Goal: Communication & Community: Answer question/provide support

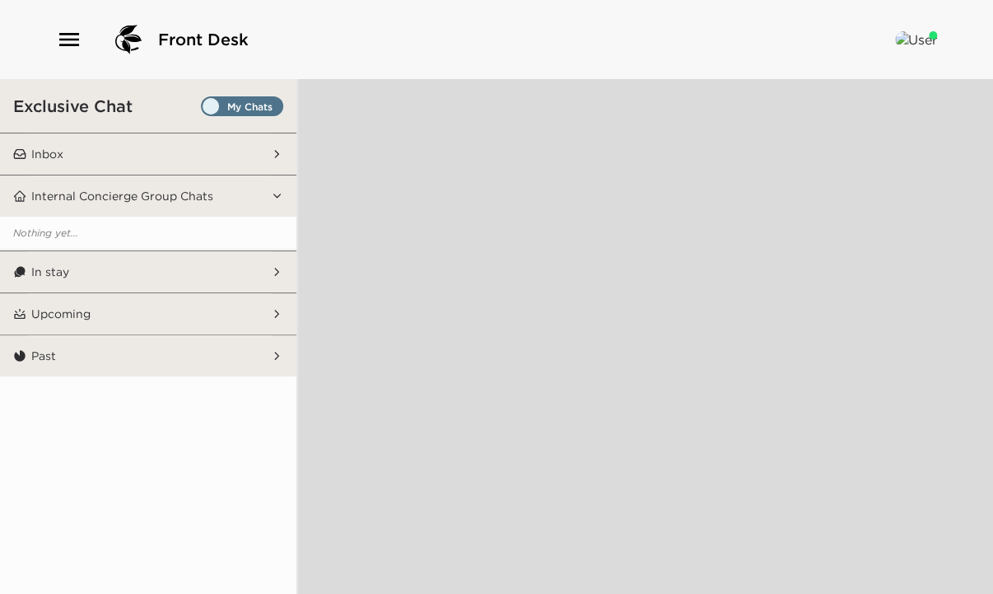
click at [57, 155] on p "Inbox" at bounding box center [47, 154] width 32 height 15
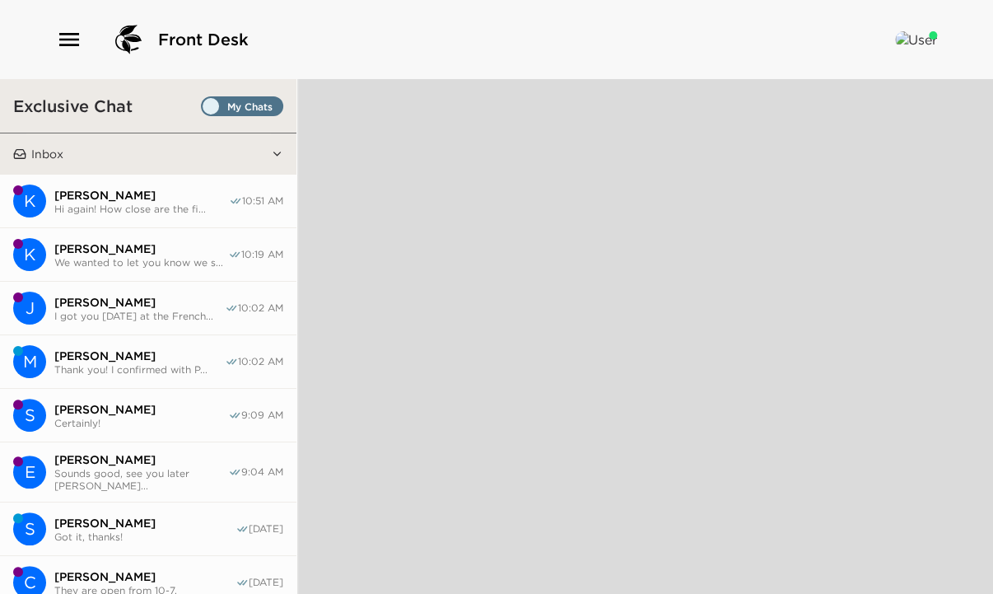
click at [173, 203] on span "Hi again! How close are the fi..." at bounding box center [141, 209] width 175 height 12
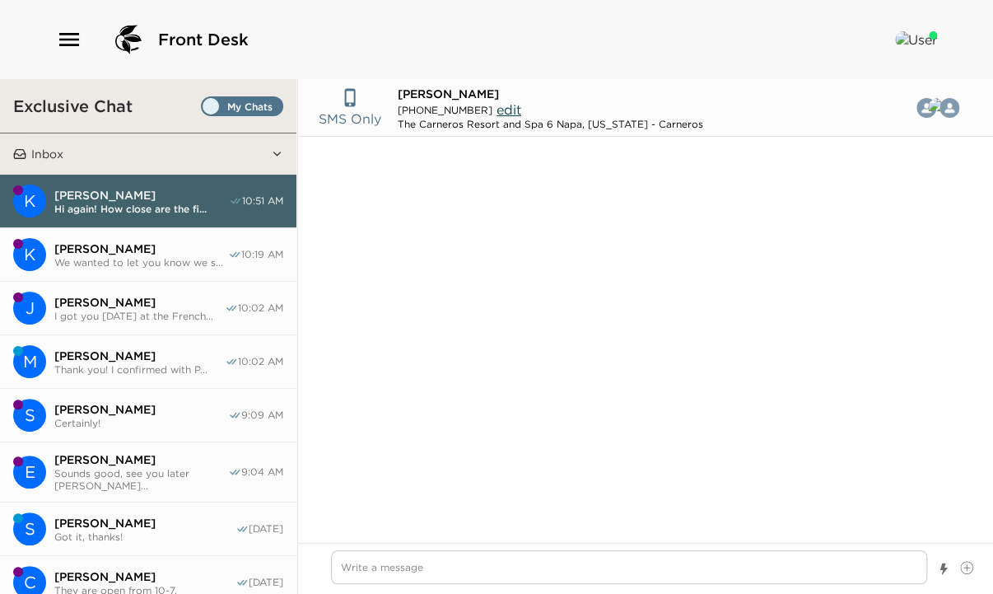
scroll to position [740, 0]
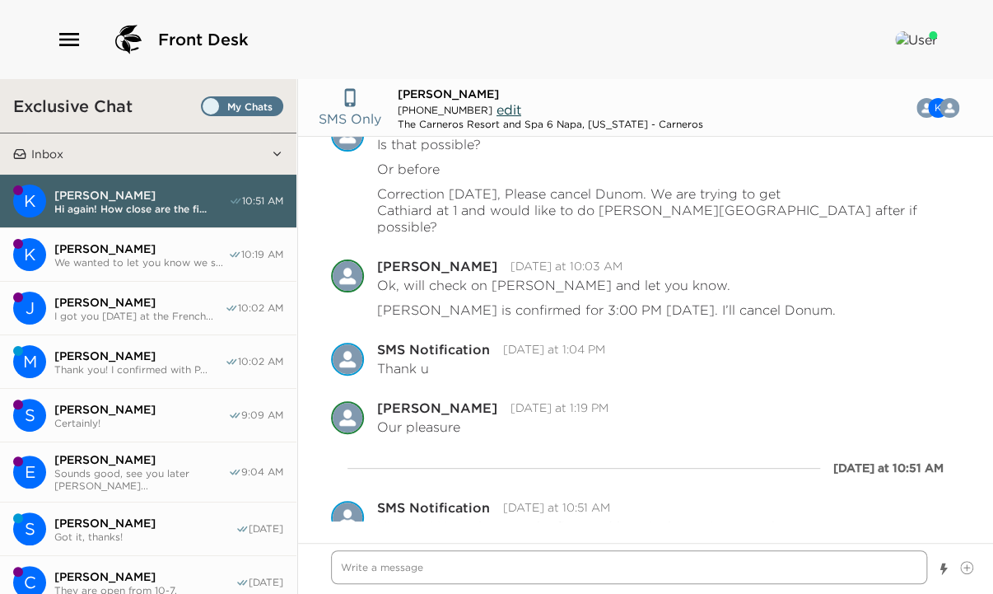
click at [417, 552] on textarea "Write a message" at bounding box center [629, 567] width 596 height 34
paste textarea "The fire is about 40 miles north of [GEOGRAPHIC_DATA], in a very remote area, h…"
type textarea "x"
type textarea "The fire is about 40 miles north of [GEOGRAPHIC_DATA], in a very remote area, h…"
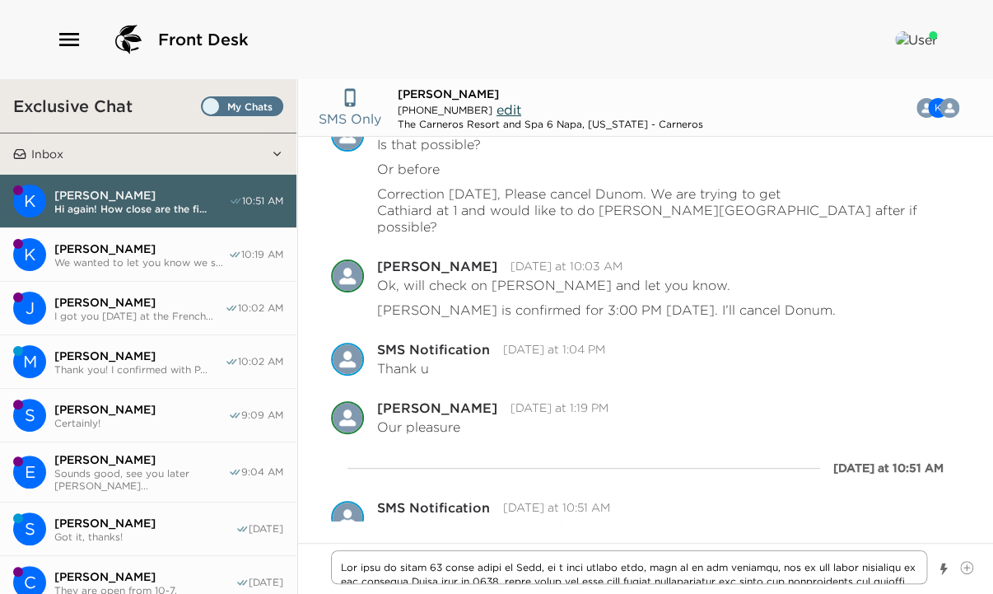
scroll to position [866, 0]
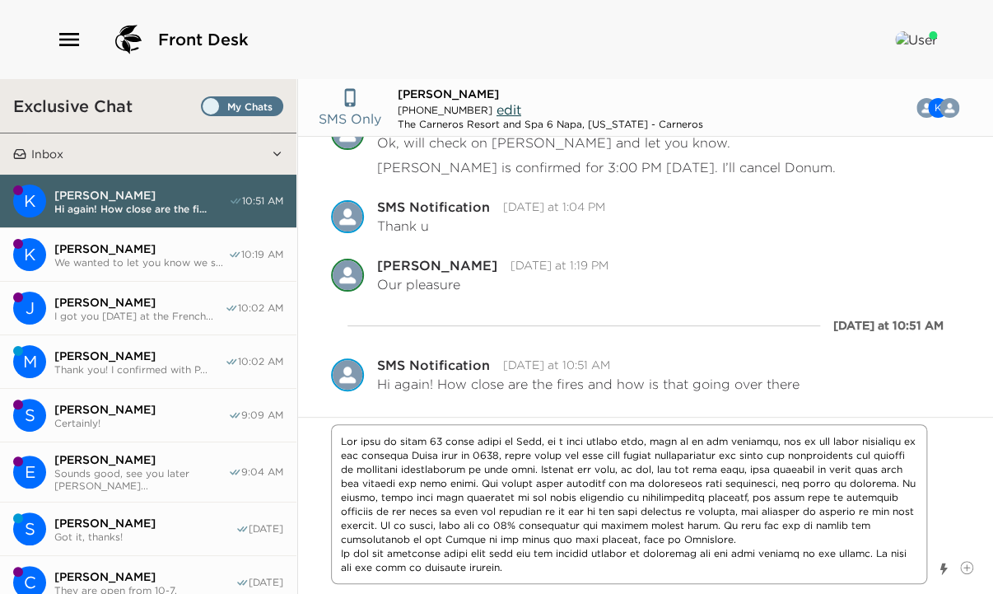
drag, startPoint x: 521, startPoint y: 482, endPoint x: 483, endPoint y: 530, distance: 60.9
click at [483, 530] on textarea "Write a message" at bounding box center [629, 504] width 596 height 160
type textarea "x"
type textarea "The fire is about 40 miles north of [GEOGRAPHIC_DATA], in a very remote area, h…"
type textarea "x"
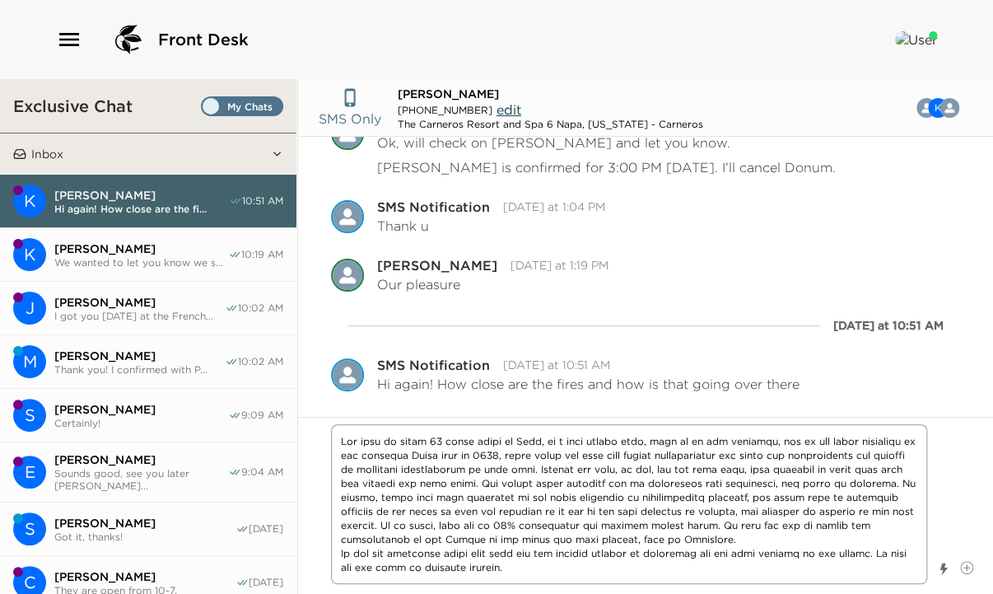
type textarea "The fire is about 40 miles north of [GEOGRAPHIC_DATA], in a very remote area, h…"
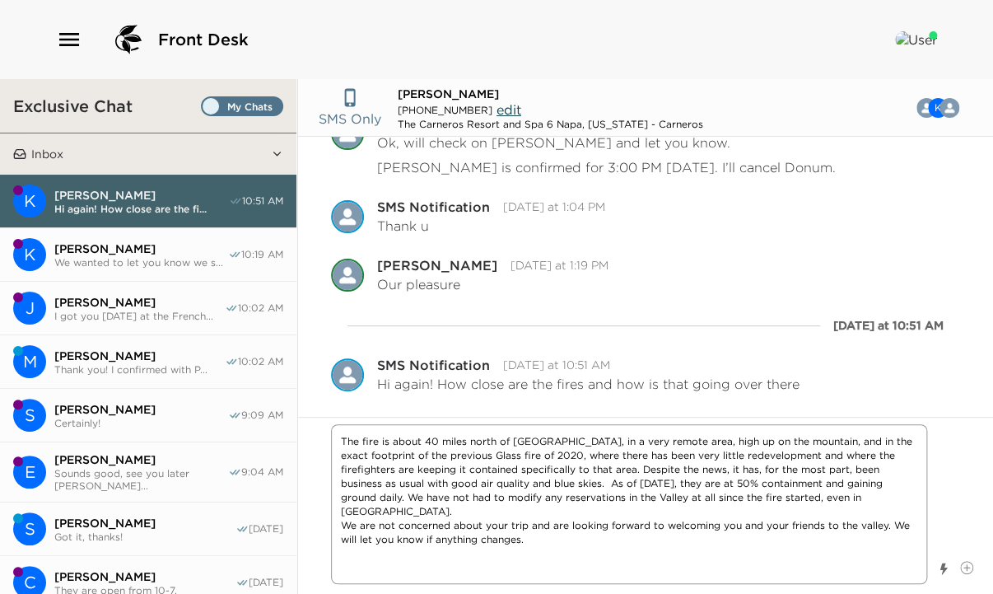
scroll to position [837, 0]
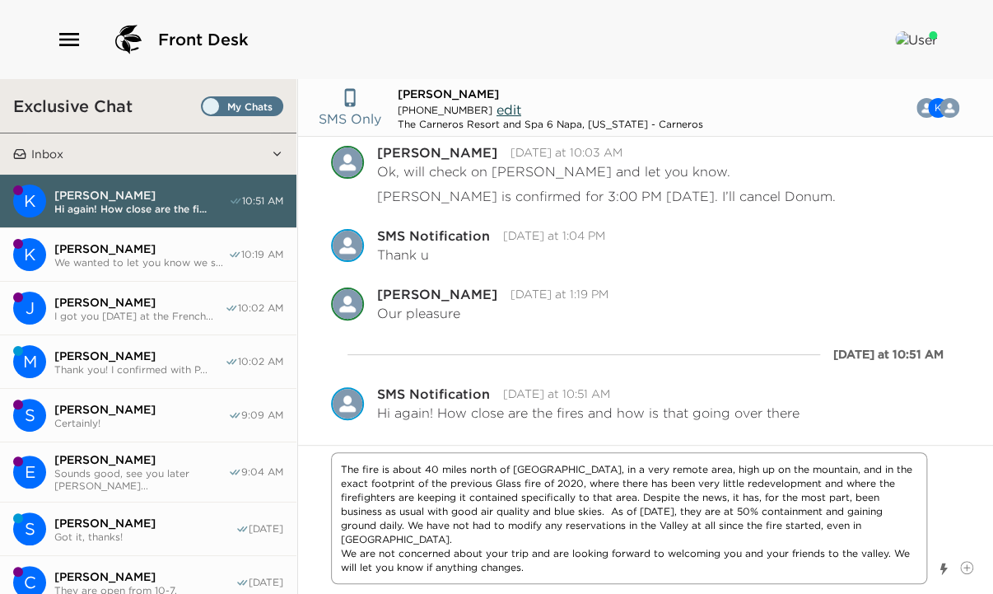
drag, startPoint x: 342, startPoint y: 538, endPoint x: 528, endPoint y: 570, distance: 188.7
click at [528, 570] on textarea "The fire is about 40 miles north of [GEOGRAPHIC_DATA], in a very remote area, h…" at bounding box center [629, 518] width 596 height 132
type textarea "x"
type textarea "The fire is about 40 miles north of [GEOGRAPHIC_DATA], in a very remote area, h…"
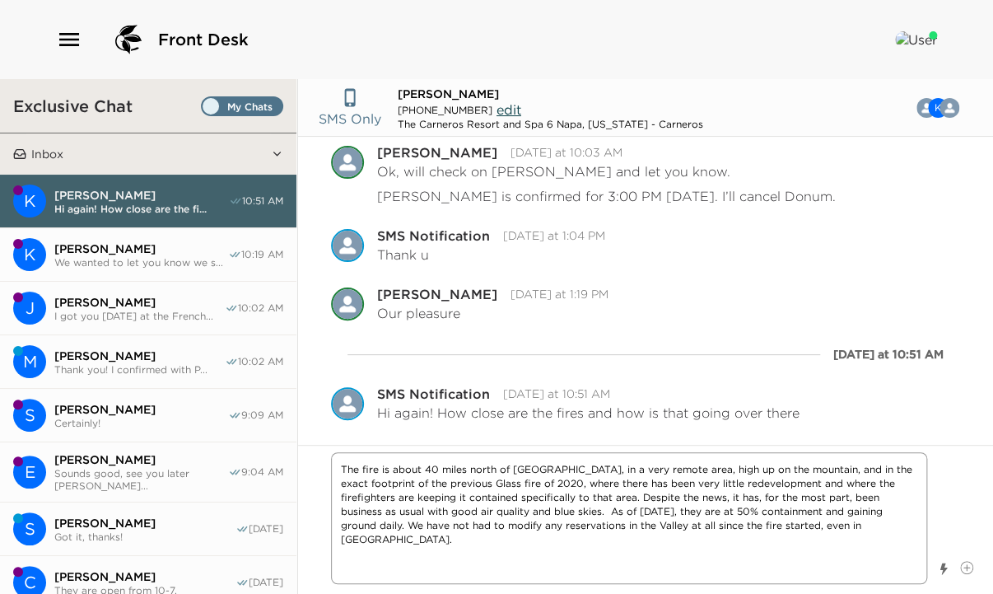
scroll to position [810, 0]
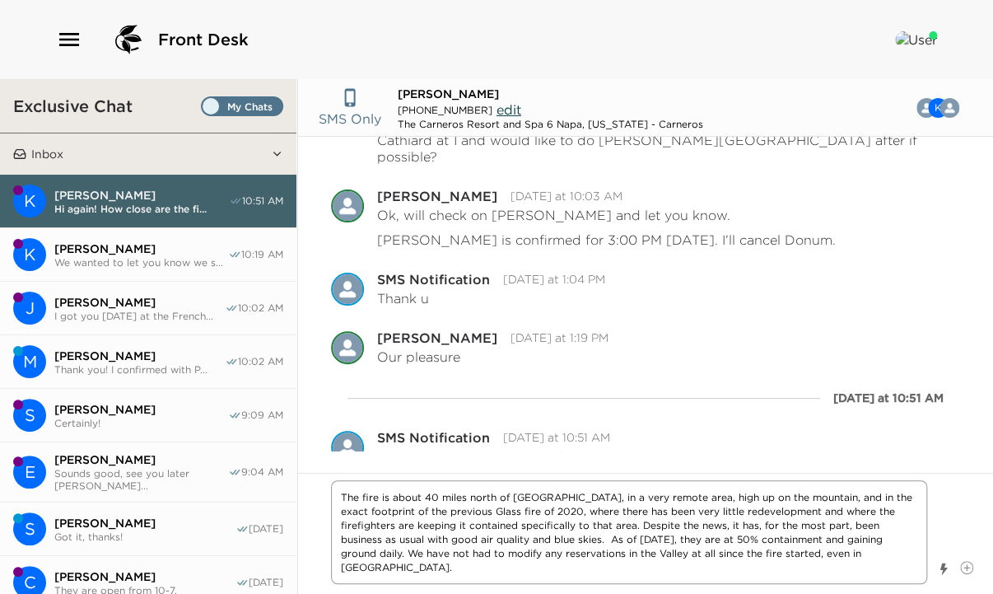
click at [747, 556] on textarea "The fire is about 40 miles north of [GEOGRAPHIC_DATA], in a very remote area, h…" at bounding box center [629, 532] width 596 height 104
click at [339, 497] on textarea "The fire is about 40 miles north of [GEOGRAPHIC_DATA], in a very remote area, h…" at bounding box center [629, 532] width 596 height 104
type textarea "x"
type textarea "HThe fire is about 40 miles north of [GEOGRAPHIC_DATA], in a very remote area, …"
type textarea "x"
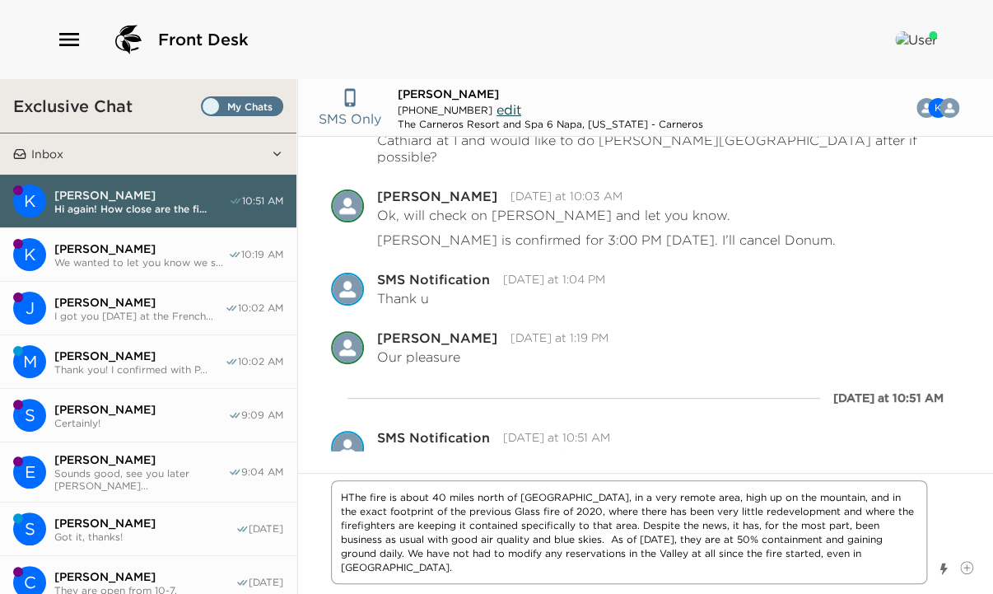
type textarea "HiThe fire is about 40 miles north of [GEOGRAPHIC_DATA], in a very remote area,…"
type textarea "x"
type textarea "Hi,The fire is about 40 miles north of [GEOGRAPHIC_DATA], in a very remote area…"
type textarea "x"
type textarea "Hi, The fire is about 40 miles north of [GEOGRAPHIC_DATA], in a very remote are…"
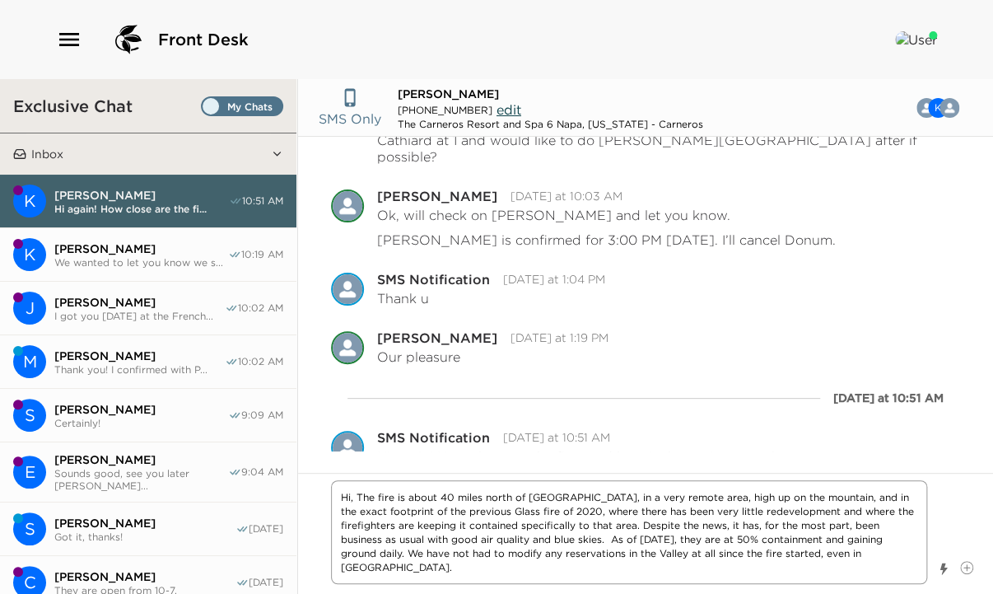
drag, startPoint x: 766, startPoint y: 557, endPoint x: 788, endPoint y: 564, distance: 23.4
click at [767, 557] on textarea "Hi, The fire is about 40 miles north of [GEOGRAPHIC_DATA], in a very remote are…" at bounding box center [629, 532] width 596 height 104
type textarea "x"
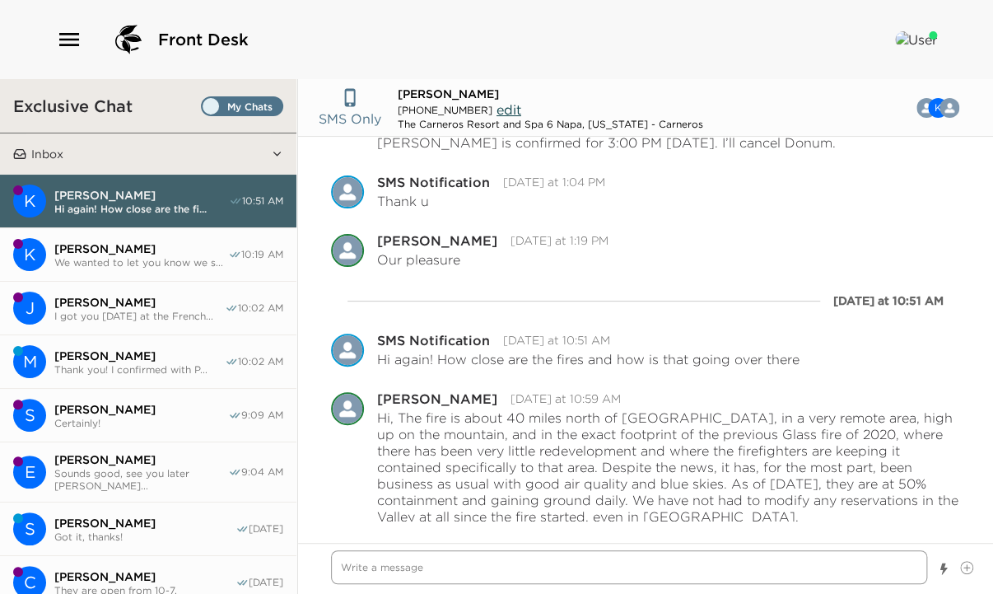
scroll to position [897, 0]
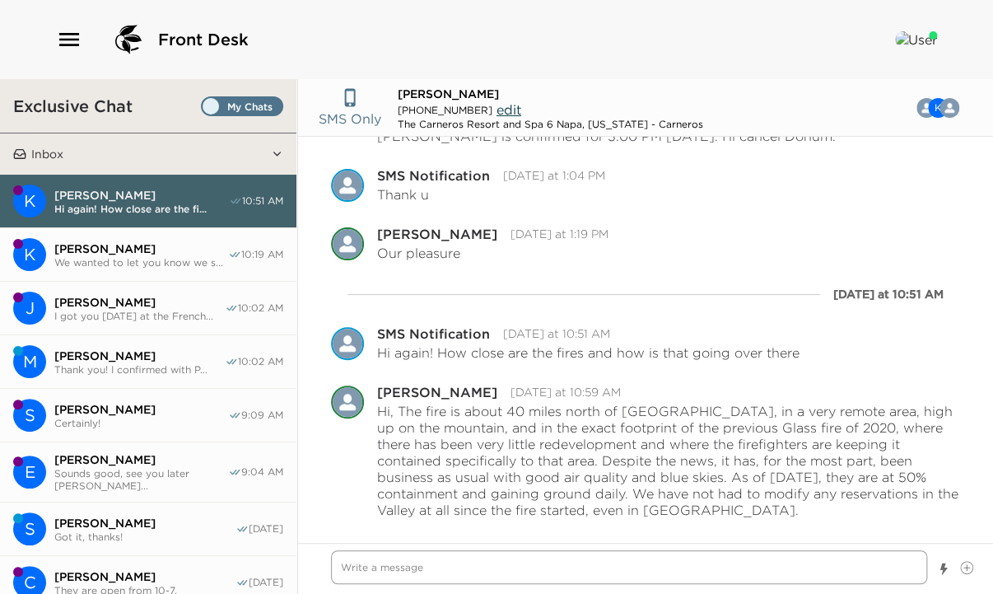
type textarea "x"
click at [108, 301] on span "[PERSON_NAME]" at bounding box center [139, 302] width 170 height 15
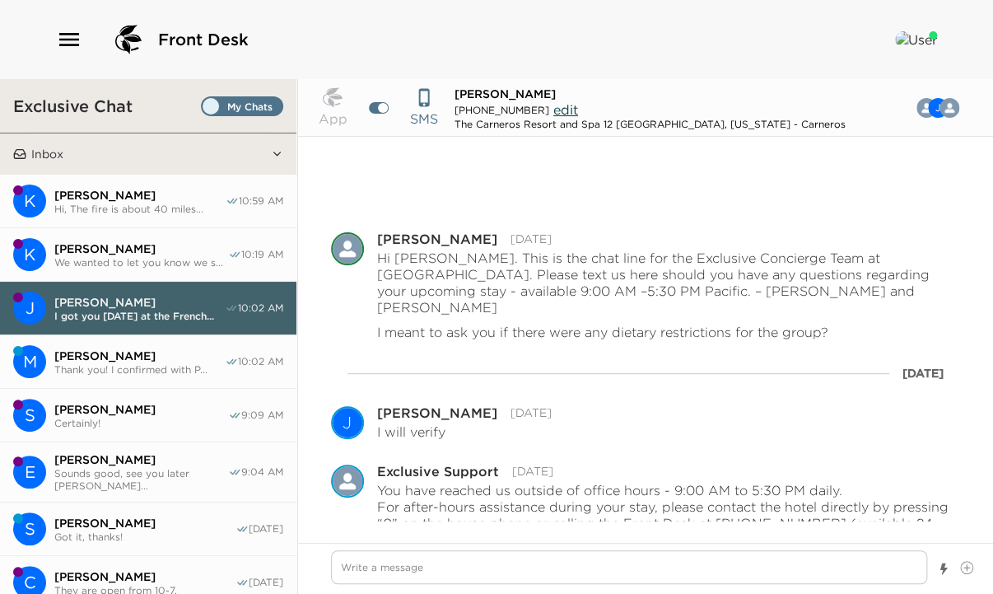
scroll to position [145, 0]
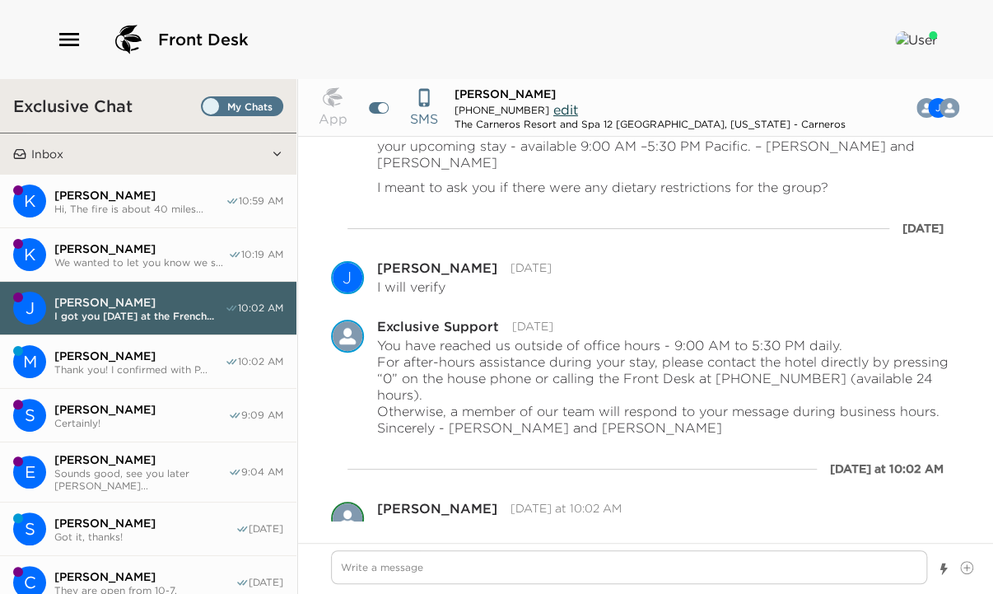
click at [99, 355] on button "M [PERSON_NAME] Thank you! I confirmed with P... 10:02 AM" at bounding box center [148, 362] width 296 height 54
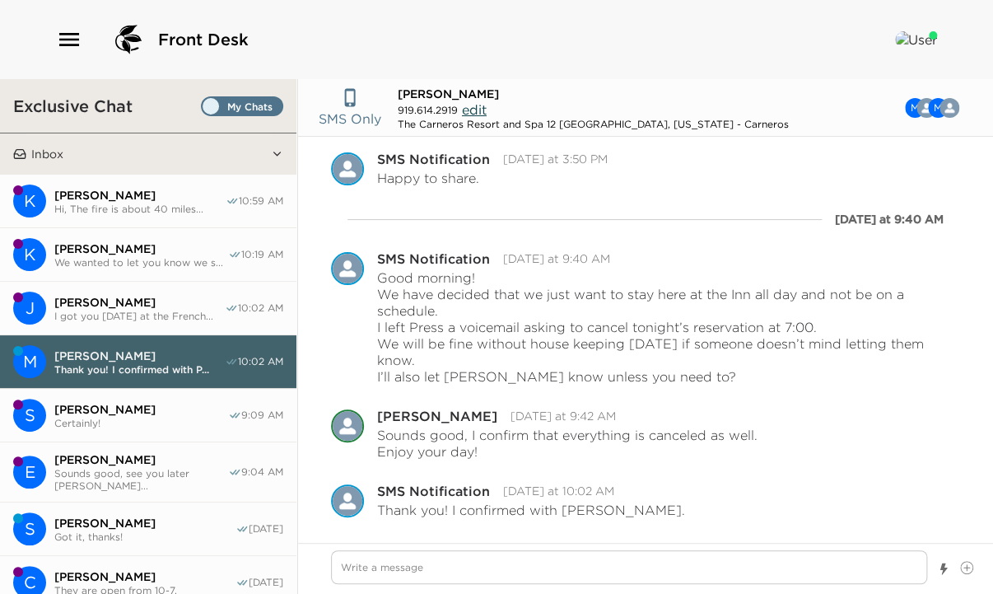
scroll to position [132, 0]
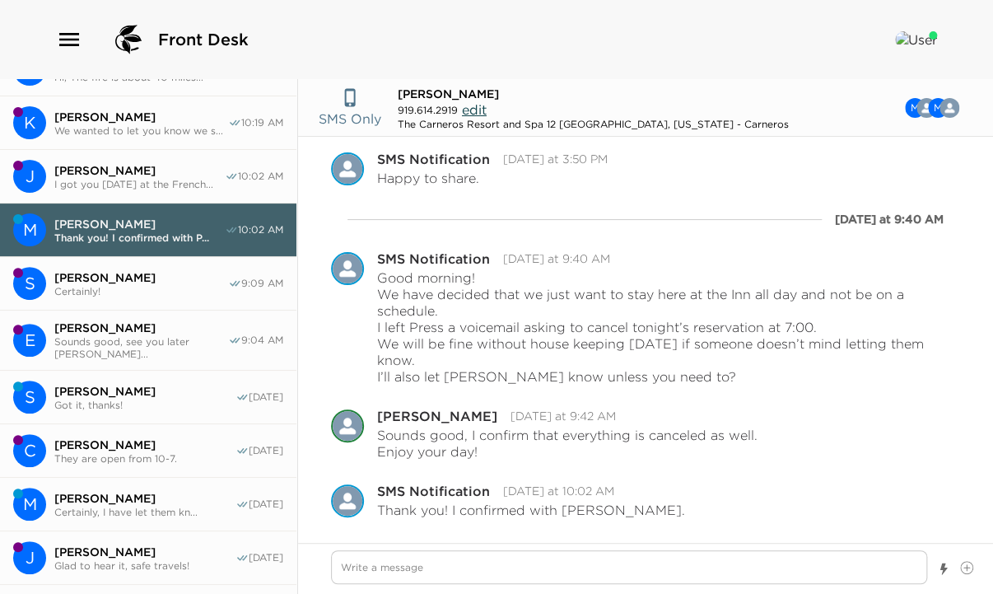
click at [100, 437] on span "[PERSON_NAME]" at bounding box center [144, 444] width 181 height 15
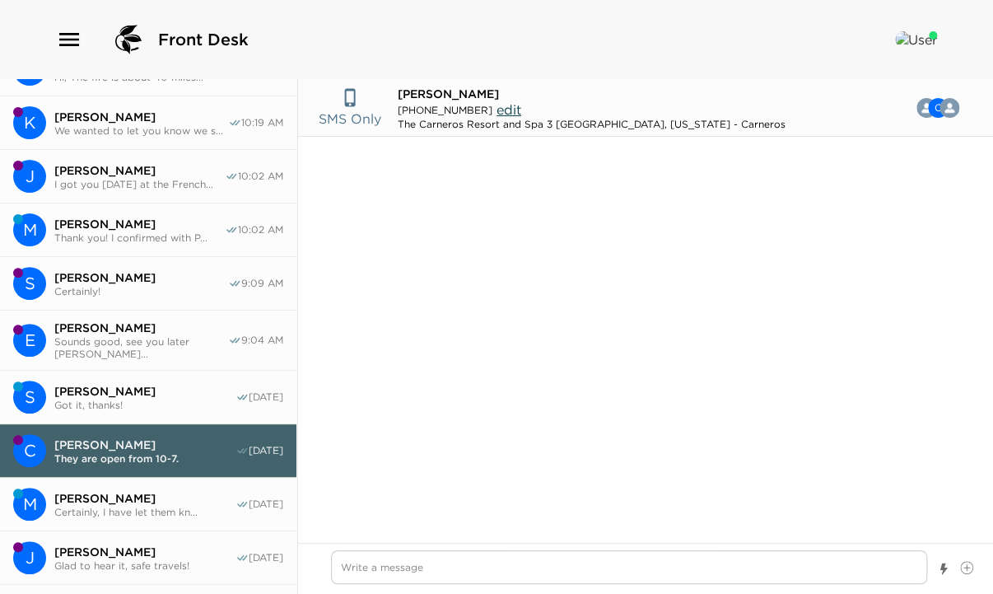
scroll to position [1163, 0]
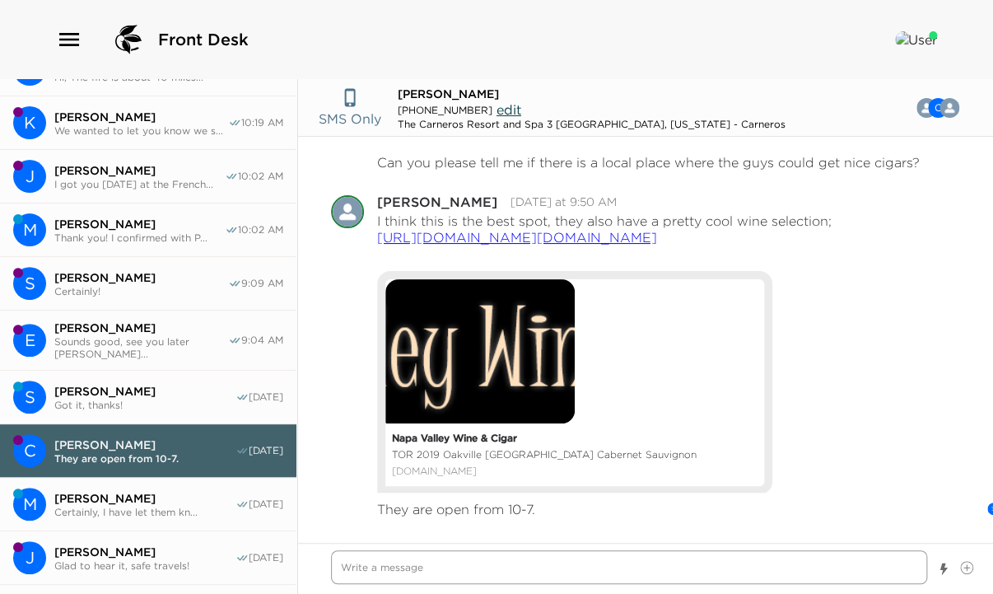
click at [392, 572] on textarea "Write a message" at bounding box center [629, 567] width 596 height 34
type textarea "x"
type textarea "H"
type textarea "x"
type textarea "Hi"
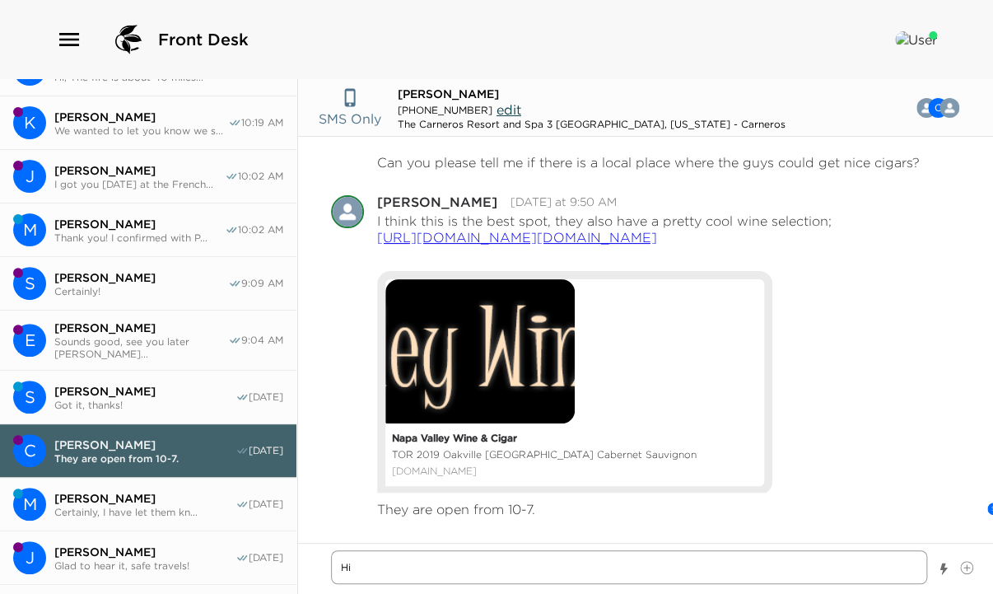
type textarea "x"
type textarea "Hi"
type textarea "x"
type textarea "Hi C"
type textarea "x"
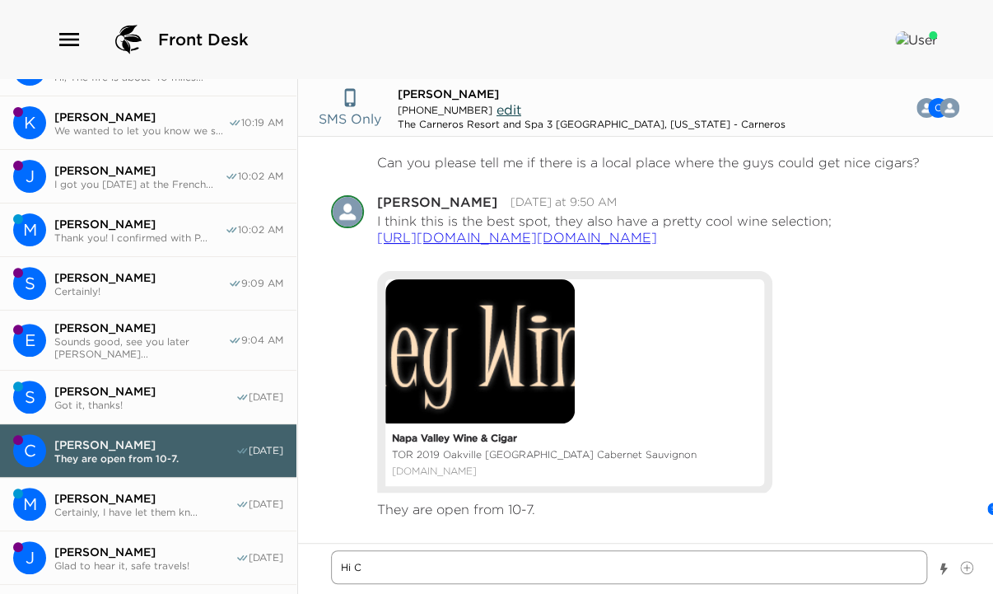
type textarea "Hi Ci"
type textarea "x"
type textarea "Hi Cin"
type textarea "x"
type textarea "Hi [PERSON_NAME]"
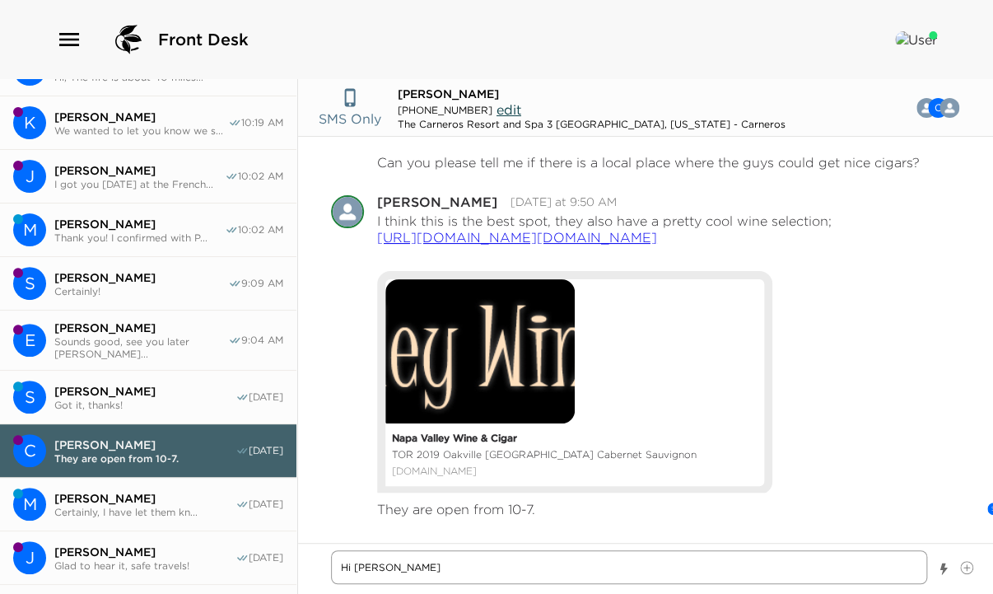
type textarea "x"
type textarea "Hi [PERSON_NAME],"
type textarea "x"
type textarea "Hi [PERSON_NAME],"
type textarea "x"
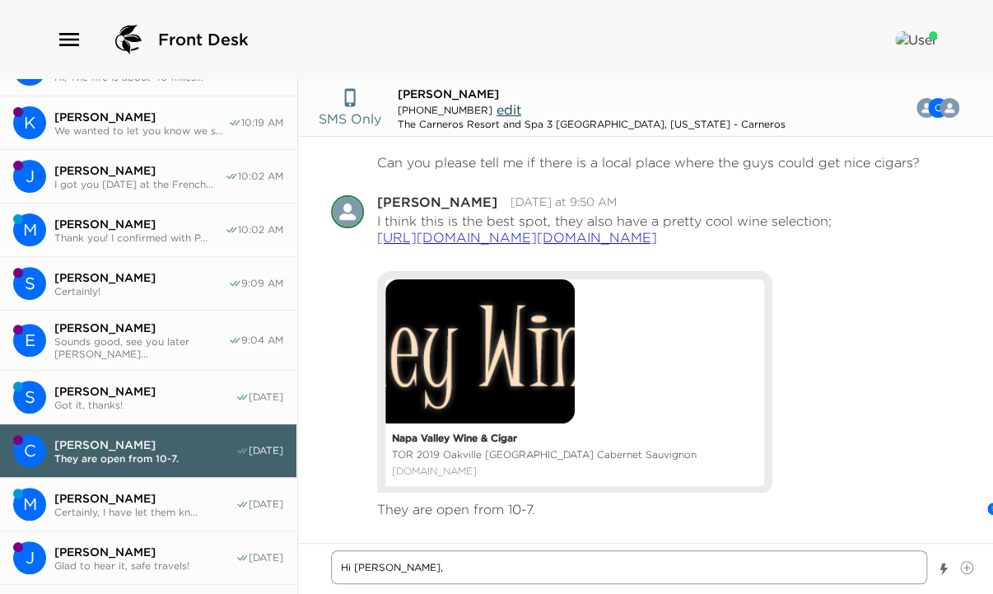
type textarea "Hi [PERSON_NAME], C"
type textarea "x"
type textarea "Hi [PERSON_NAME], Ch"
type textarea "x"
type textarea "Hi [PERSON_NAME]"
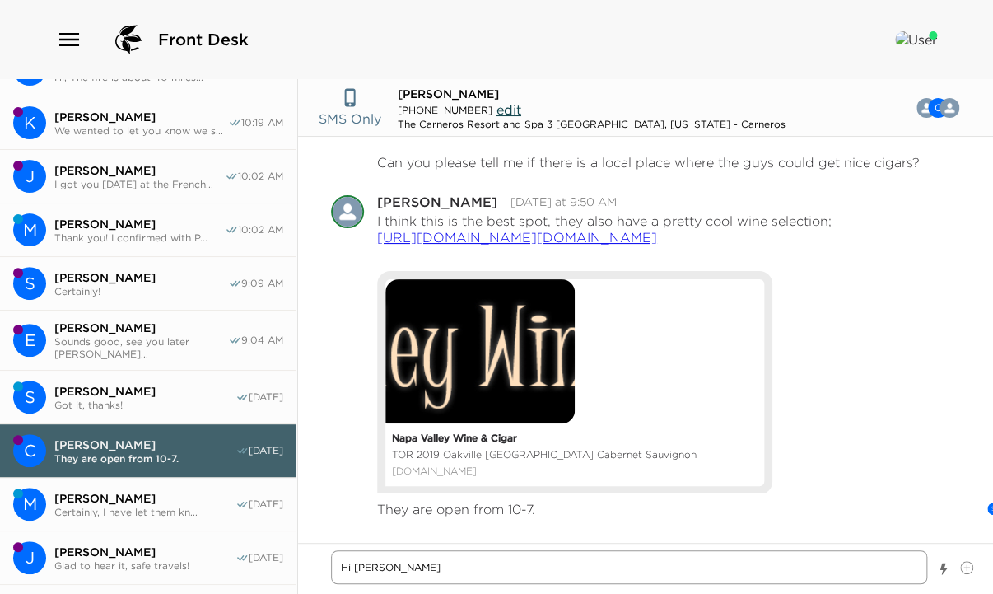
type textarea "x"
type textarea "Hi [PERSON_NAME], Chec"
type textarea "x"
type textarea "Hi [PERSON_NAME], Check"
type textarea "x"
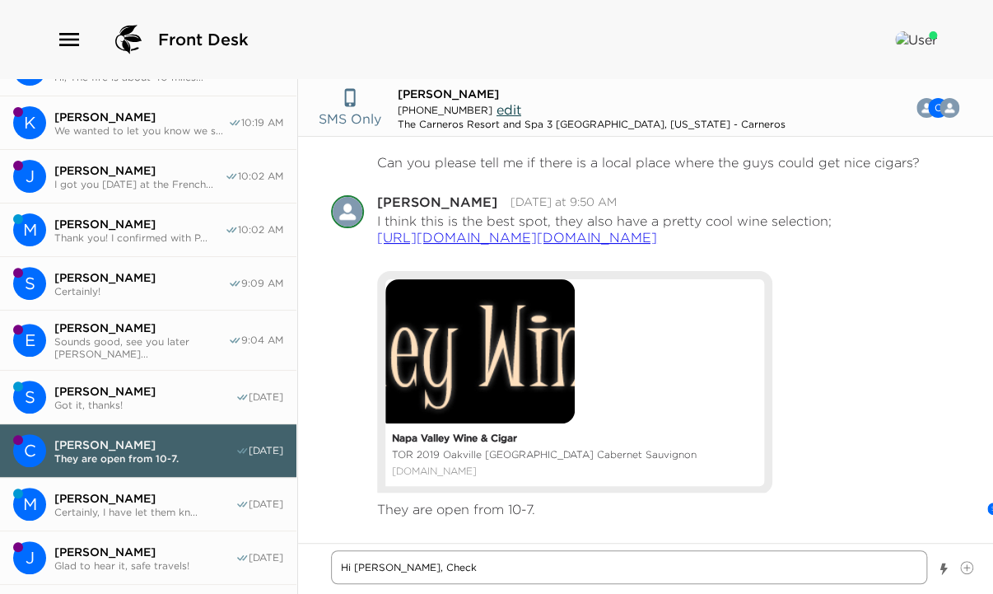
type textarea "Hi [PERSON_NAME], [PERSON_NAME]"
type textarea "x"
type textarea "Hi [PERSON_NAME], Checkin"
type textarea "x"
type textarea "Hi [PERSON_NAME], Checking"
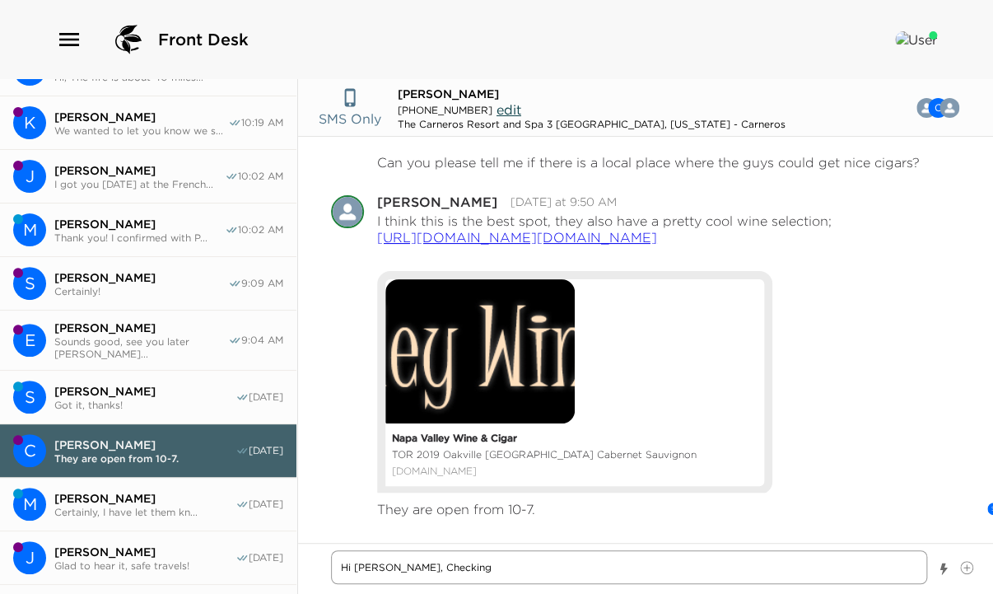
type textarea "x"
type textarea "Hi [PERSON_NAME], Checking"
type textarea "x"
type textarea "Hi [PERSON_NAME], Checking i"
type textarea "x"
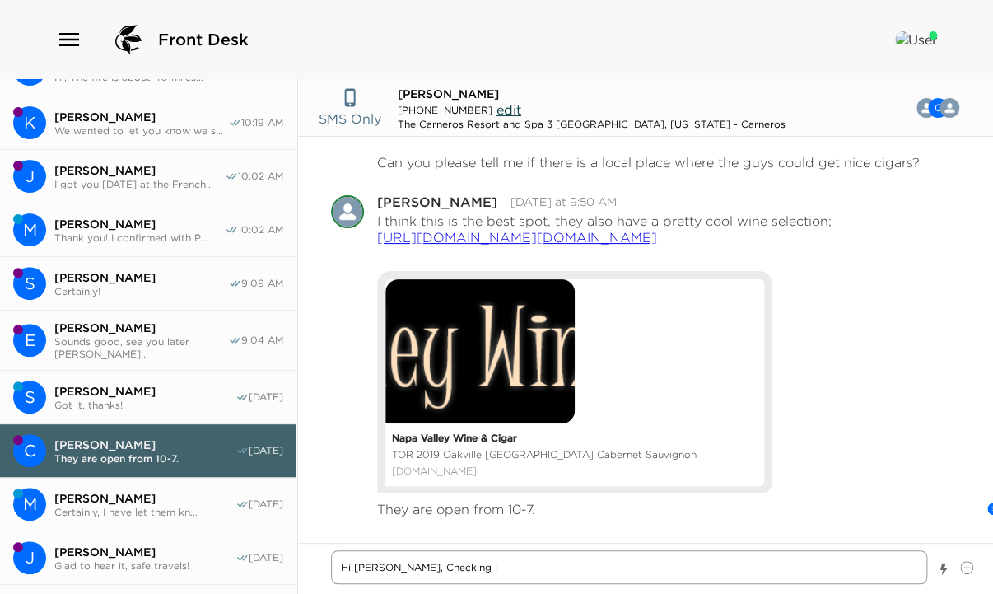
type textarea "Hi [PERSON_NAME], Checking in"
type textarea "x"
type textarea "Hi [PERSON_NAME], Checking in"
type textarea "x"
type textarea "Hi [PERSON_NAME], Checking in t"
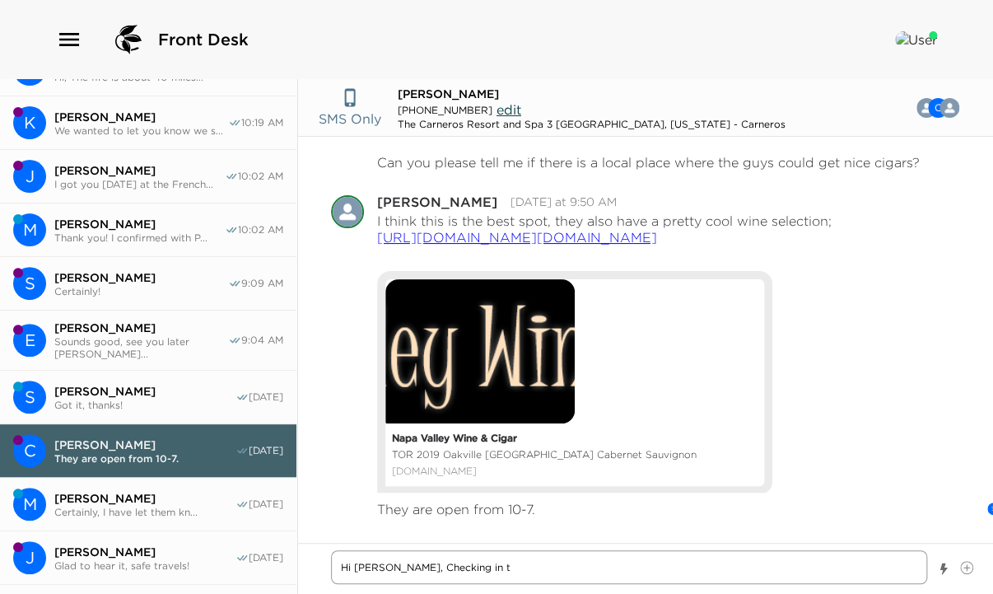
type textarea "x"
type textarea "Hi [PERSON_NAME], Checking in to"
type textarea "x"
type textarea "Hi [PERSON_NAME], Checking in to"
type textarea "x"
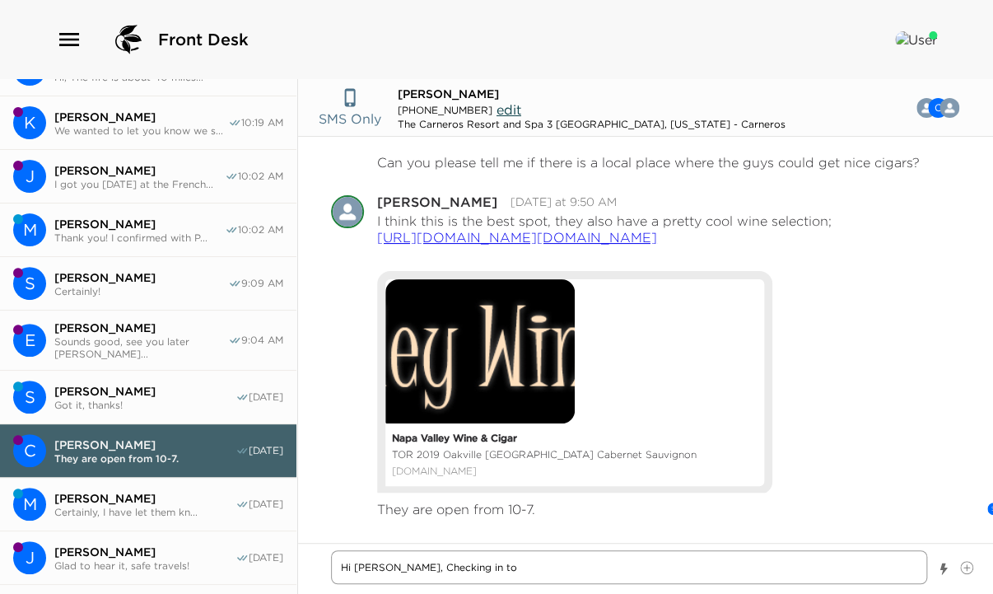
type textarea "Hi [PERSON_NAME], Checking in to s"
type textarea "x"
type textarea "Hi [PERSON_NAME], Checking in to se"
type textarea "x"
type textarea "Hi [PERSON_NAME], Checking in to see"
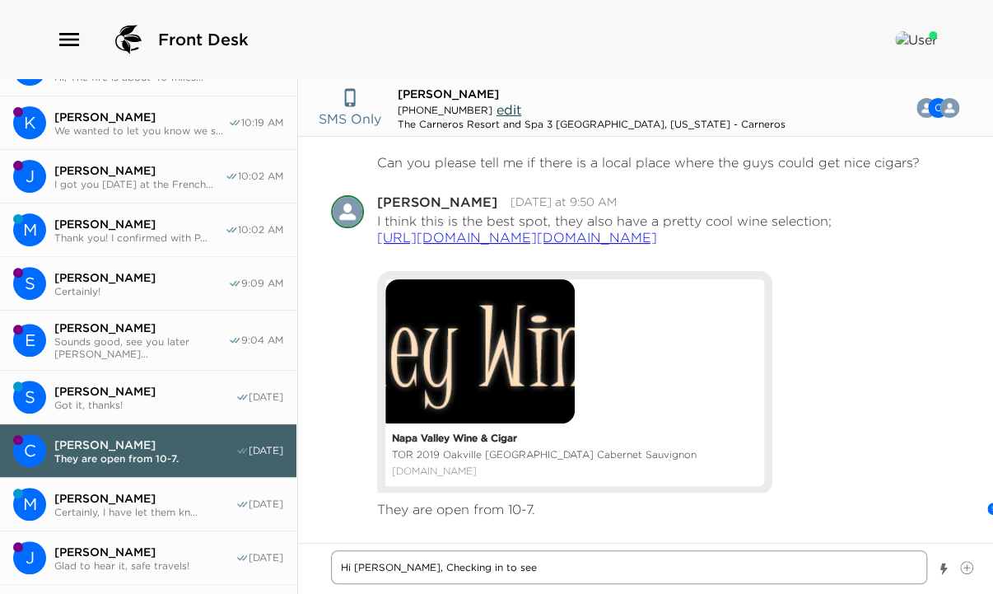
type textarea "x"
type textarea "Hi [PERSON_NAME], Checking in to see"
type textarea "x"
type textarea "Hi [PERSON_NAME], Checking in to see h"
type textarea "x"
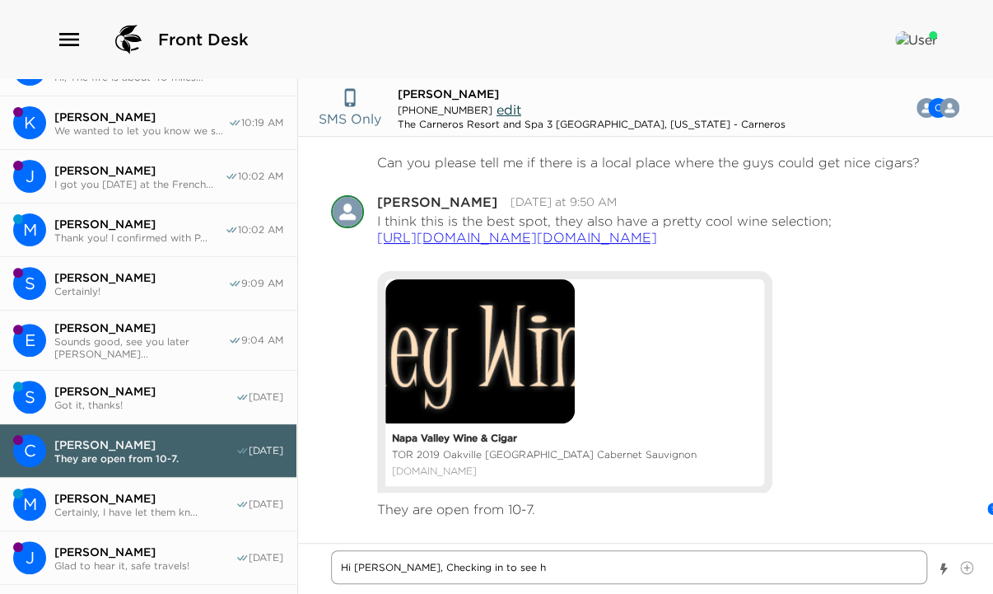
type textarea "Hi [PERSON_NAME], Checking in to see ho"
type textarea "x"
type textarea "Hi [PERSON_NAME], Checking in to see how"
type textarea "x"
type textarea "Hi [PERSON_NAME], Checking in to see how"
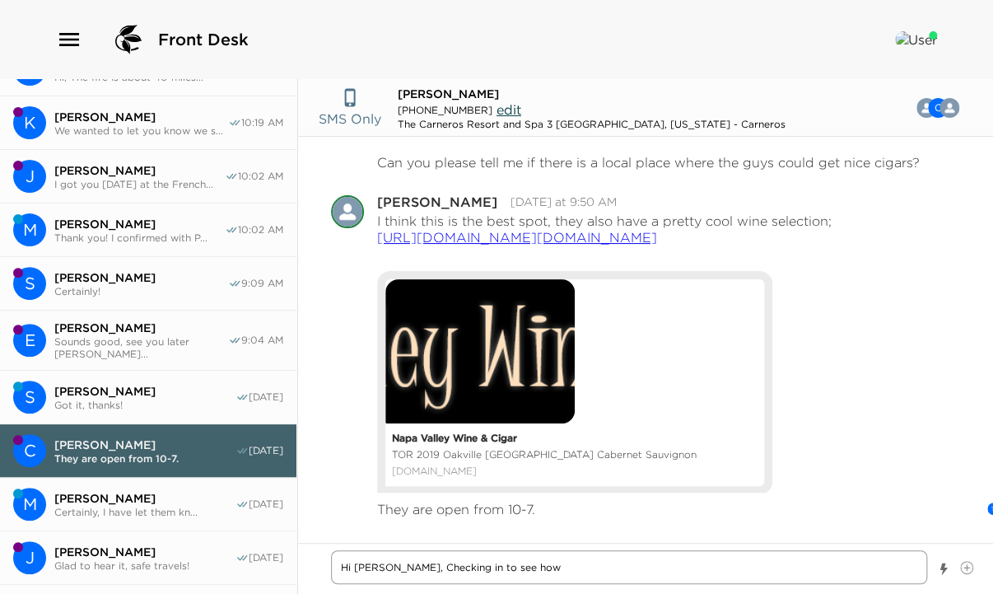
type textarea "x"
type textarea "Hi [PERSON_NAME], Checking in to see how e"
type textarea "x"
type textarea "Hi [PERSON_NAME], Checking in to see how ev"
type textarea "x"
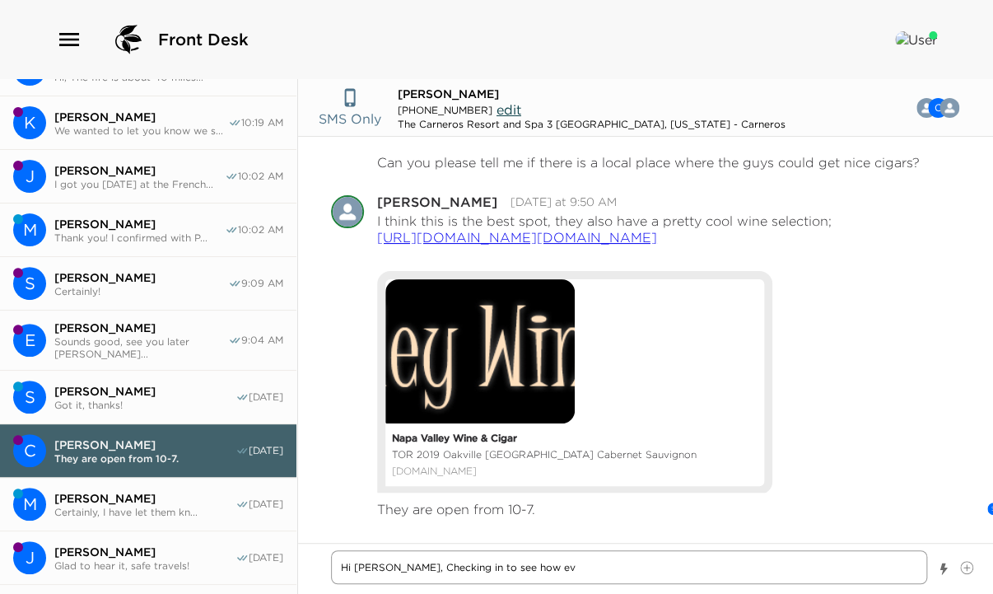
type textarea "Hi [PERSON_NAME], Checking in to see how [PERSON_NAME]"
type textarea "x"
type textarea "Hi [PERSON_NAME], Checking in to see how ever"
type textarea "x"
type textarea "Hi [PERSON_NAME], Checking in to see how every"
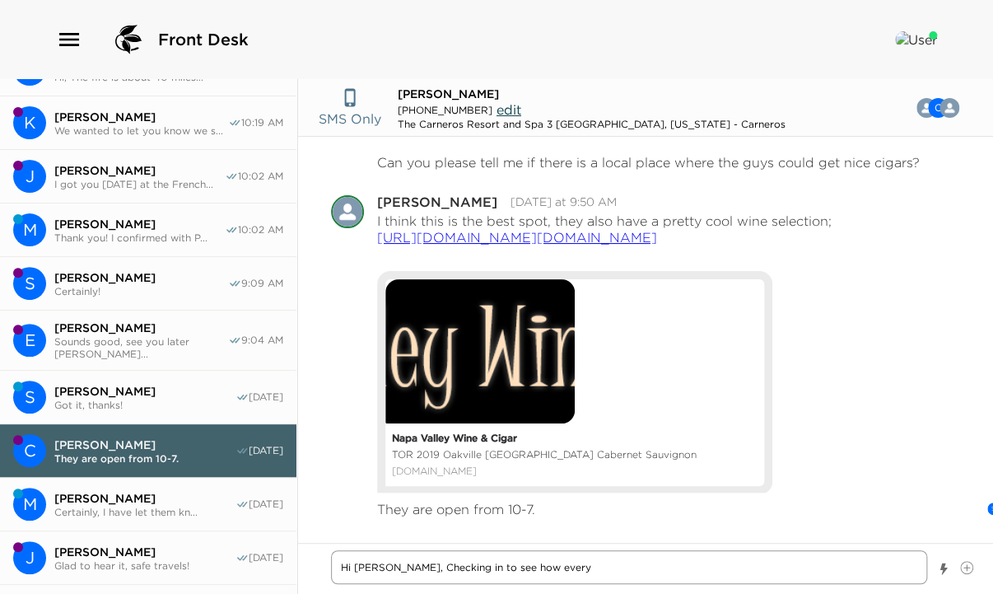
type textarea "x"
type textarea "Hi [PERSON_NAME], Checking in to see how everyo"
type textarea "x"
type textarea "Hi [PERSON_NAME], Checking in to see how everyon"
type textarea "x"
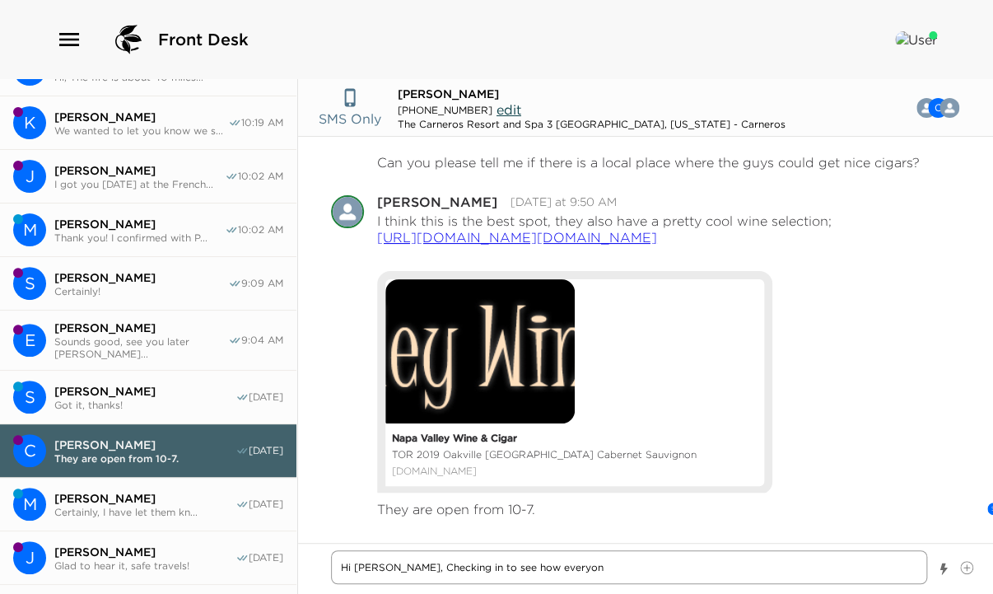
type textarea "Hi [PERSON_NAME], Checking in to see how everyone"
type textarea "x"
type textarea "Hi [PERSON_NAME], Checking in to see how everyone"
type textarea "x"
type textarea "Hi [PERSON_NAME], Checking in to see how everyone i"
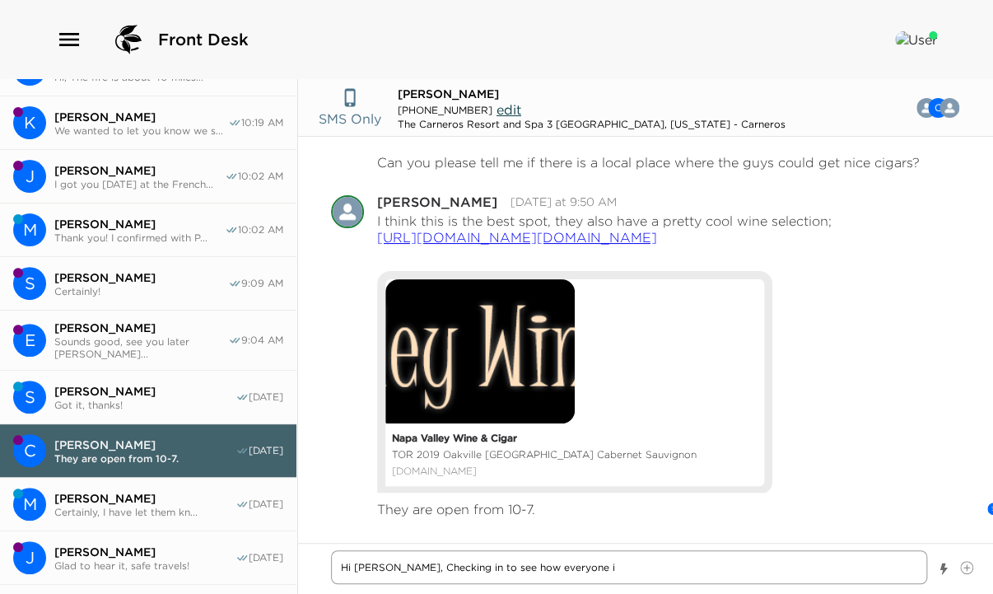
type textarea "x"
type textarea "Hi [PERSON_NAME], Checking in to see how everyone is"
type textarea "x"
type textarea "Hi [PERSON_NAME], Checking in to see how everyone is"
type textarea "x"
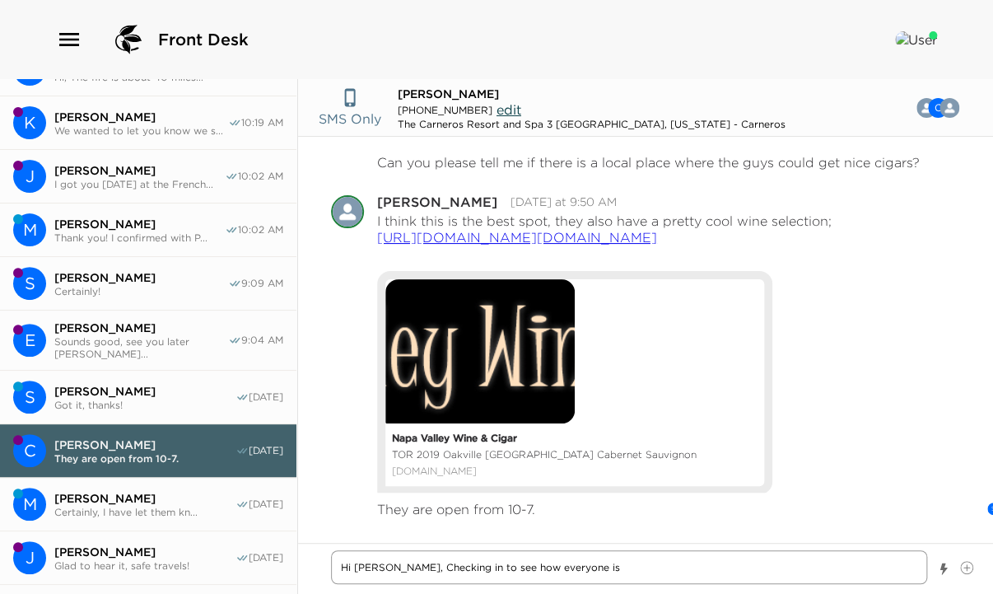
type textarea "Hi [PERSON_NAME], Checking in to see how everyone is d"
type textarea "x"
type textarea "Hi [PERSON_NAME], Checking in to see how everyone is do"
type textarea "x"
type textarea "Hi [PERSON_NAME], Checking in to see how everyone is doi"
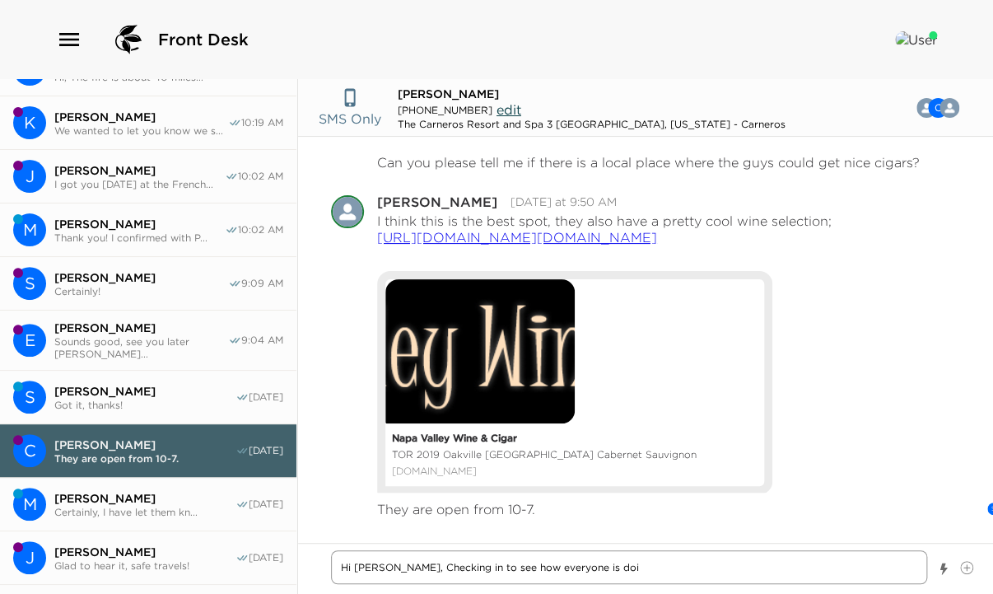
type textarea "x"
type textarea "Hi [PERSON_NAME], Checking in to see how everyone is doin"
type textarea "x"
type textarea "Hi [PERSON_NAME], Checking in to see how everyone is doing"
type textarea "x"
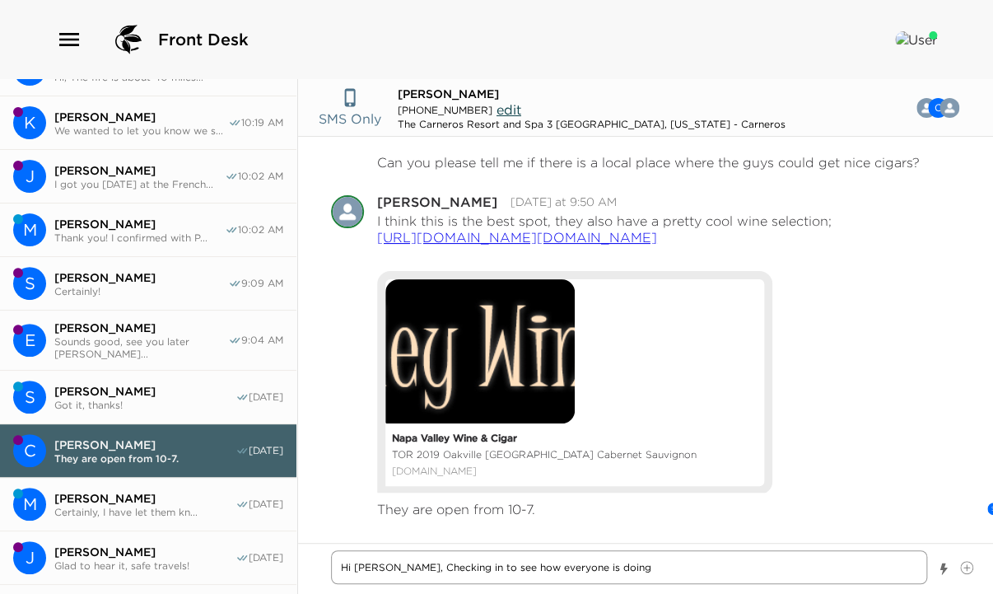
type textarea "Hi [PERSON_NAME], Checking in to see how everyone is doing?"
type textarea "x"
type textarea "Hi [PERSON_NAME], Checking in to see how everyone is doing?"
type textarea "x"
type textarea "Hi [PERSON_NAME], Checking in to see how everyone is doing? P"
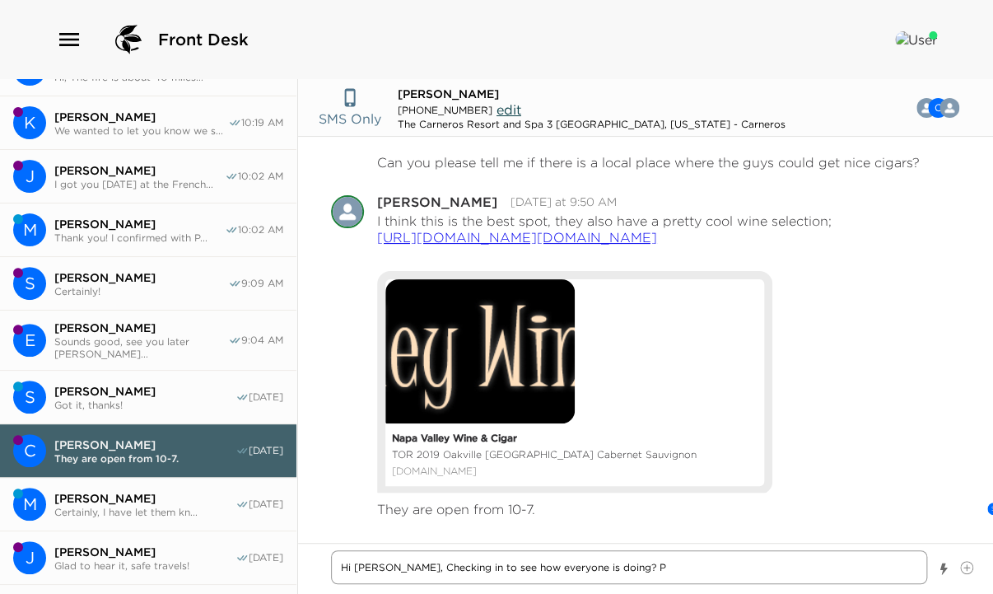
type textarea "x"
type textarea "Hi [PERSON_NAME], Checking in to see how everyone is doing? Pl"
type textarea "x"
type textarea "Hi [PERSON_NAME], Checking in to see how everyone is doing? Ple"
type textarea "x"
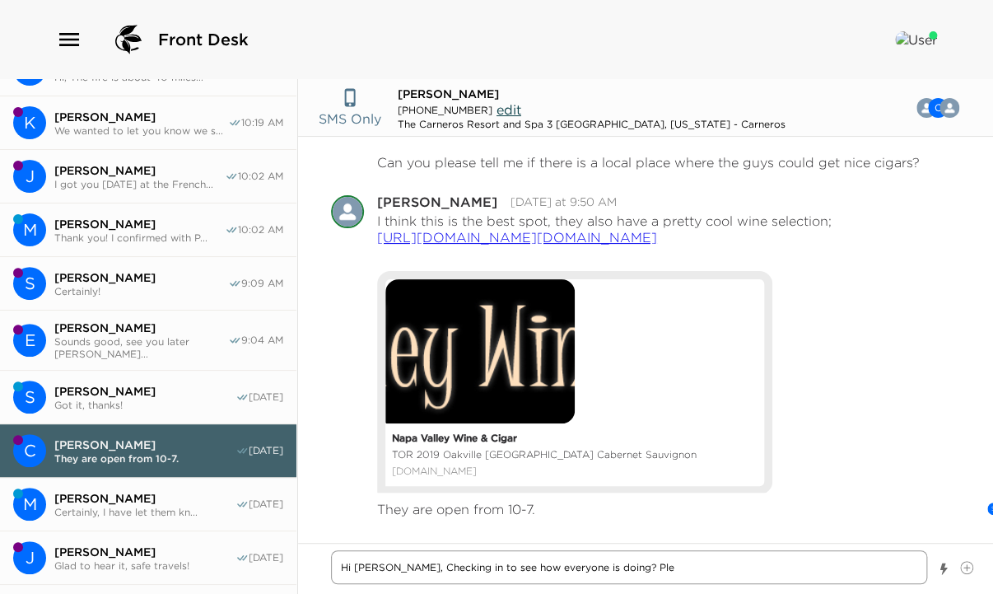
type textarea "Hi [PERSON_NAME], Checking in to see how everyone is doing? [GEOGRAPHIC_DATA]"
type textarea "x"
type textarea "Hi [PERSON_NAME], Checking in to see how everyone is doing? Pleas"
type textarea "x"
type textarea "Hi [PERSON_NAME], Checking in to see how everyone is doing? Please"
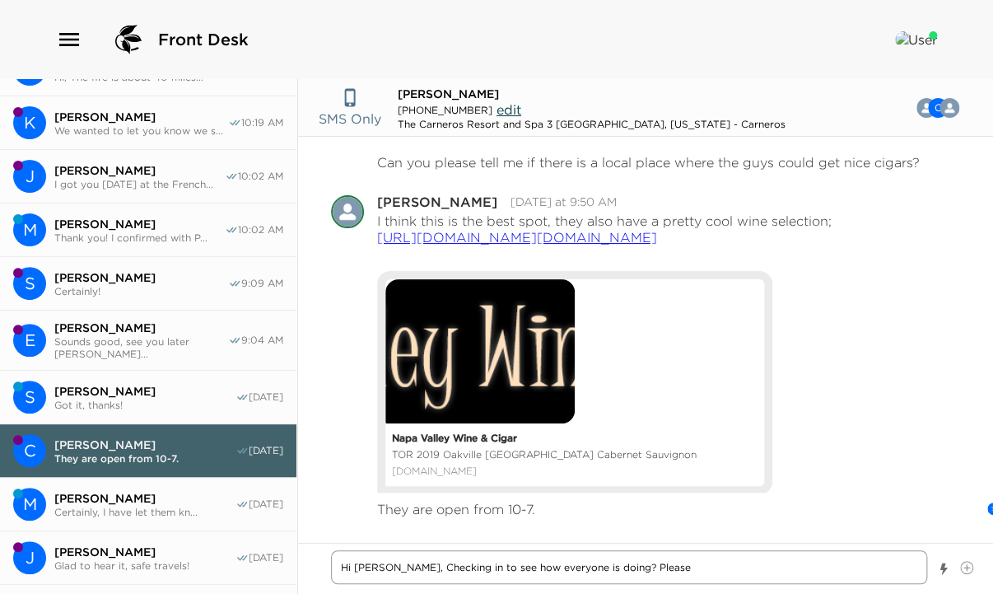
type textarea "x"
type textarea "Hi [PERSON_NAME], Checking in to see how everyone is doing? Please"
type textarea "x"
type textarea "Hi [PERSON_NAME], Checking in to see how everyone is doing? Please l"
type textarea "x"
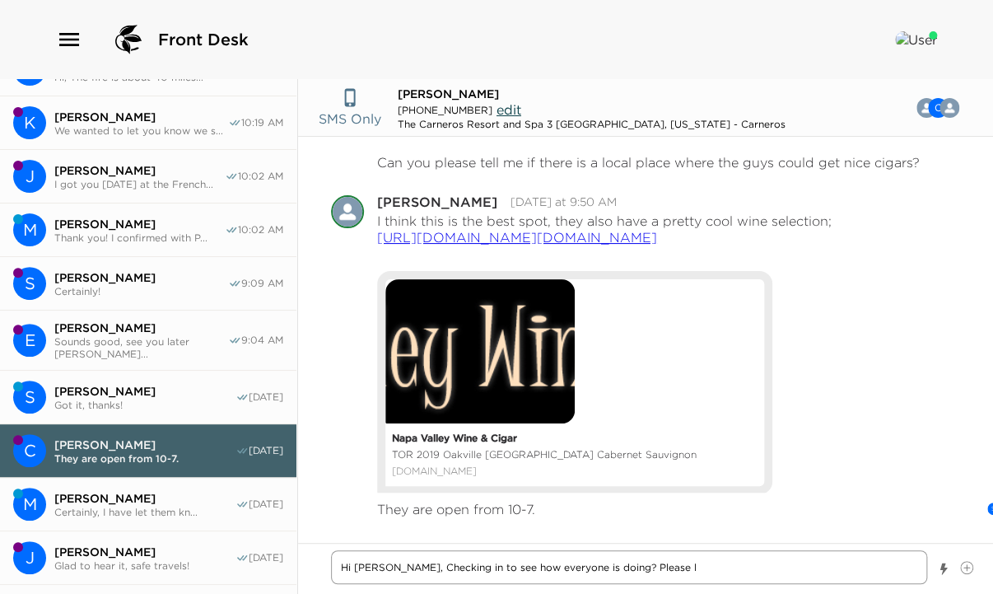
type textarea "Hi [PERSON_NAME], Checking in to see how everyone is doing? Please le"
type textarea "x"
type textarea "Hi [PERSON_NAME], Checking in to see how everyone is doing? Please let"
type textarea "x"
type textarea "Hi [PERSON_NAME], Checking in to see how everyone is doing? Please let"
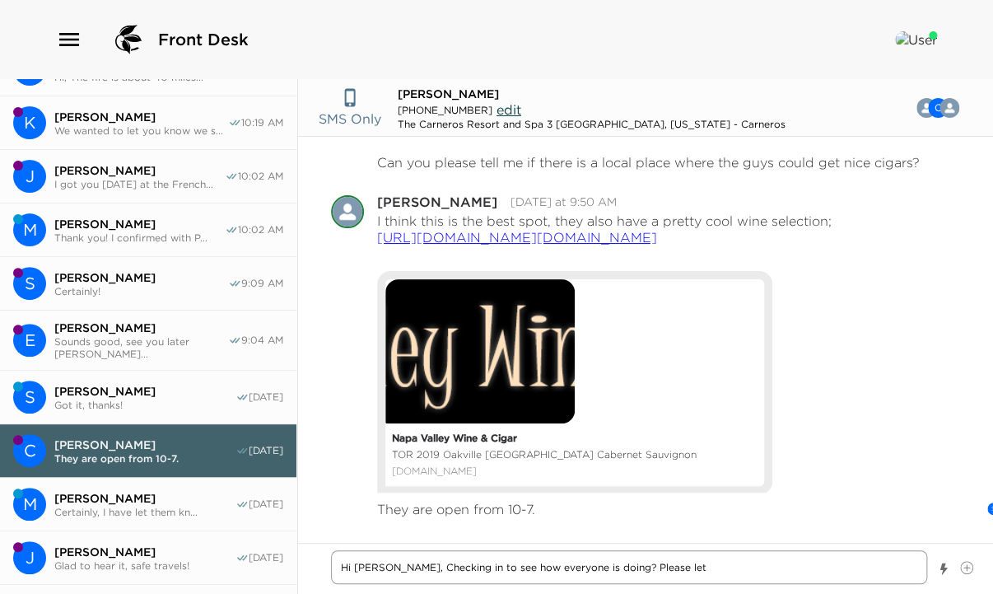
type textarea "x"
type textarea "Hi [PERSON_NAME], Checking in to see how everyone is doing? Please let u"
type textarea "x"
type textarea "Hi [PERSON_NAME], Checking in to see how everyone is doing? Please let us"
type textarea "x"
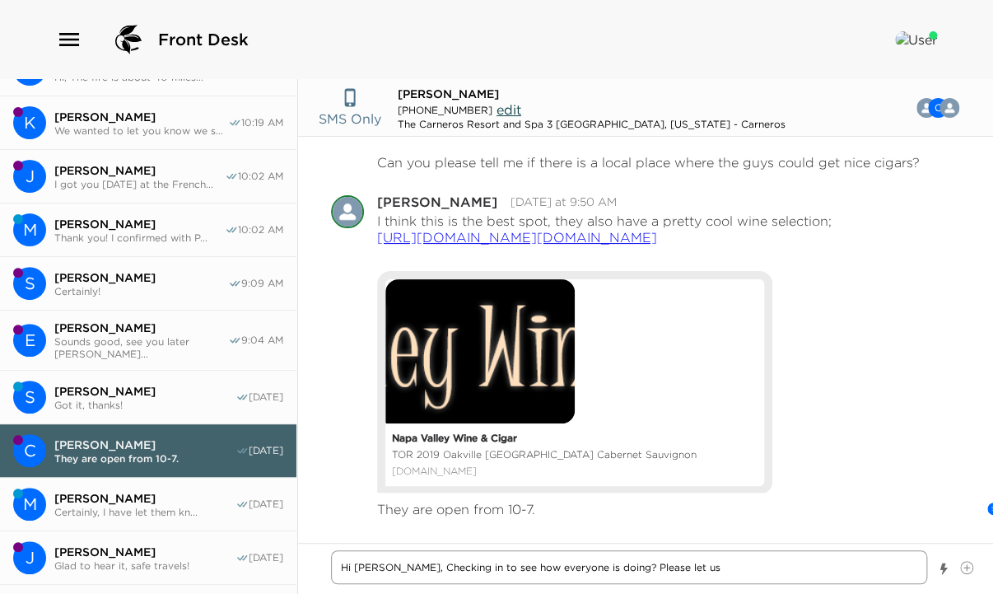
type textarea "Hi [PERSON_NAME], Checking in to see how everyone is doing? Please let us"
type textarea "x"
type textarea "Hi [PERSON_NAME], Checking in to see how everyone is doing? Please let us k"
type textarea "x"
type textarea "Hi [PERSON_NAME], Checking in to see how everyone is doing? Please let us kn"
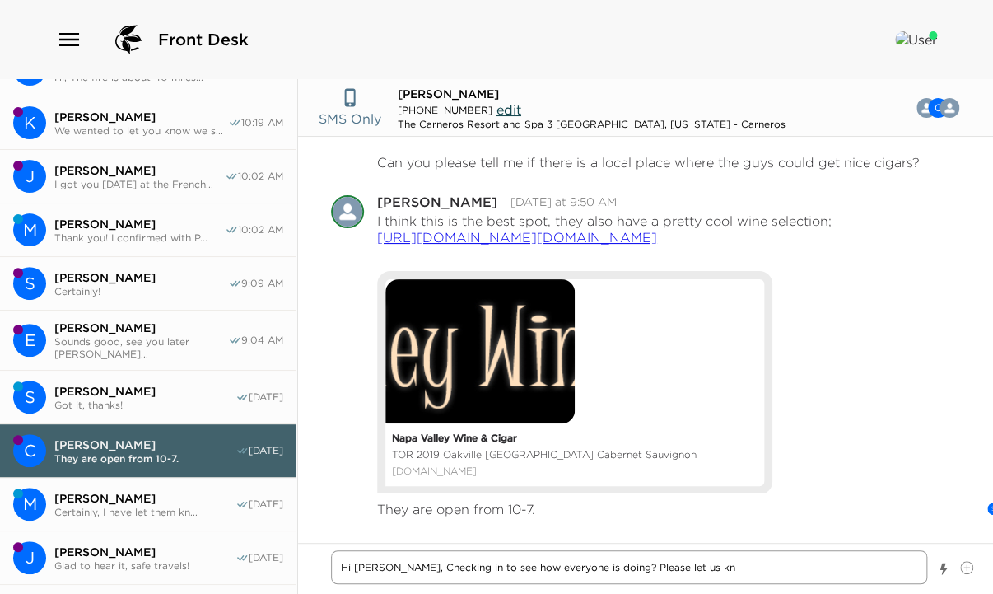
type textarea "x"
type textarea "Hi [PERSON_NAME], Checking in to see how everyone is doing? Please let us kno"
type textarea "x"
type textarea "Hi [PERSON_NAME], Checking in to see how everyone is doing? Please let us know"
type textarea "x"
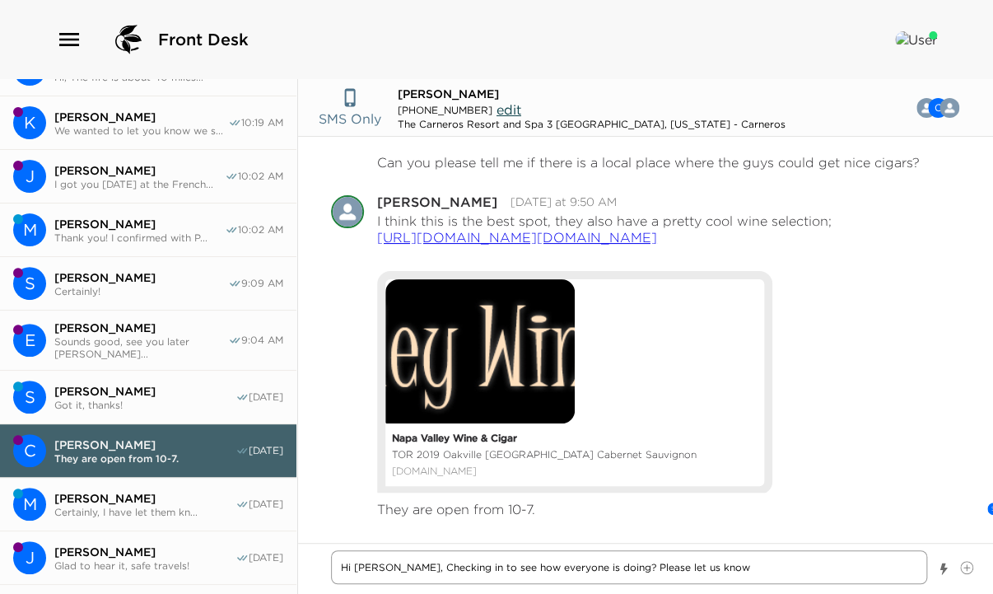
type textarea "Hi [PERSON_NAME], Checking in to see how everyone is doing? Please let us know"
type textarea "x"
type textarea "Hi [PERSON_NAME], Checking in to see how everyone is doing? Please let us know i"
type textarea "x"
type textarea "Hi [PERSON_NAME], Checking in to see how everyone is doing? Please let us know …"
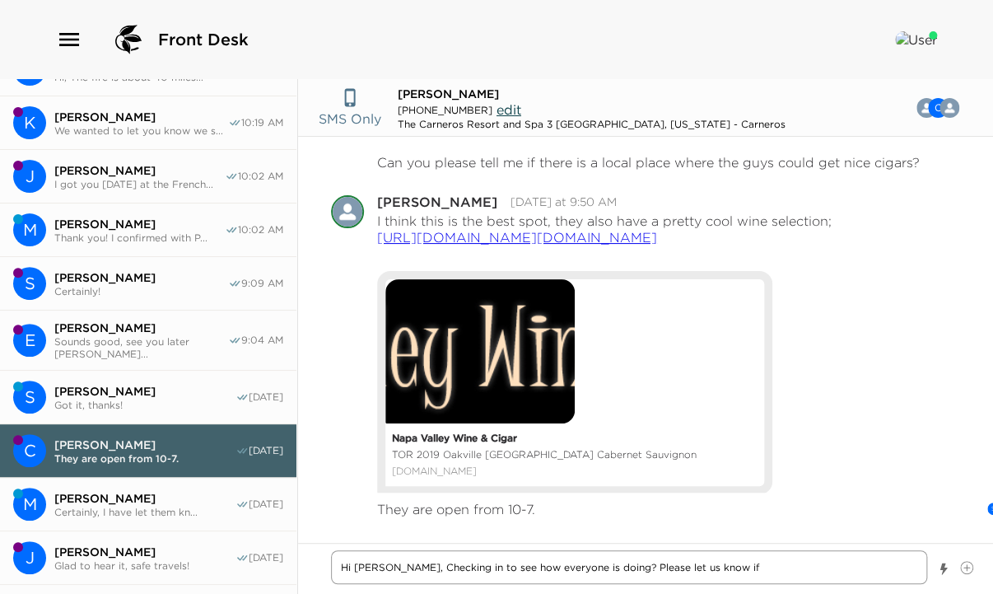
type textarea "x"
type textarea "Hi [PERSON_NAME], Checking in to see how everyone is doing? Please let us know …"
type textarea "x"
type textarea "Hi [PERSON_NAME], Checking in to see how everyone is doing? Please let us know …"
type textarea "x"
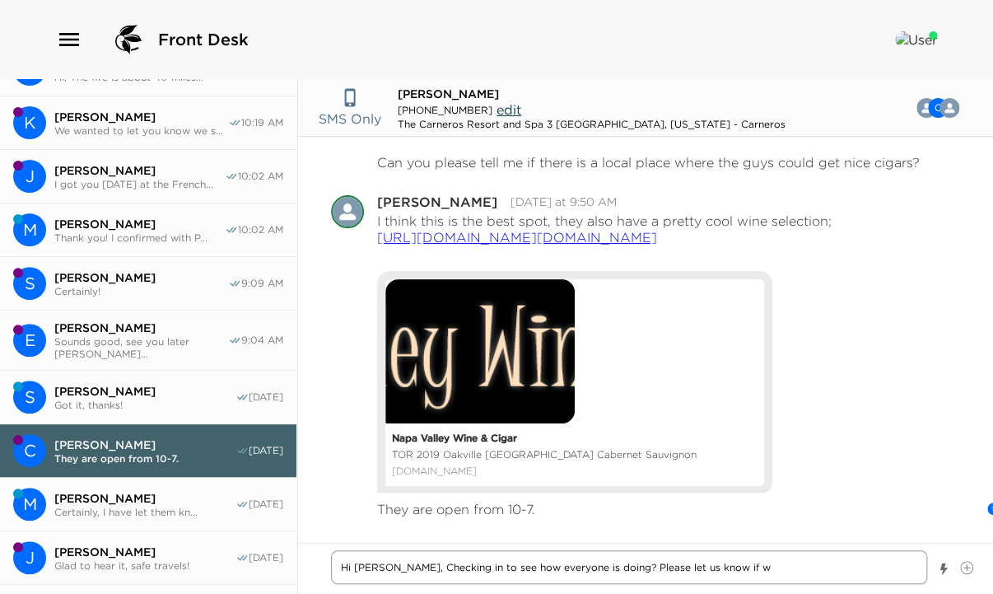
type textarea "Hi [PERSON_NAME], Checking in to see how everyone is doing? Please let us know …"
type textarea "x"
type textarea "Hi [PERSON_NAME], Checking in to see how everyone is doing? Please let us know …"
type textarea "x"
type textarea "Hi [PERSON_NAME], Checking in to see how everyone is doing? Please let us know …"
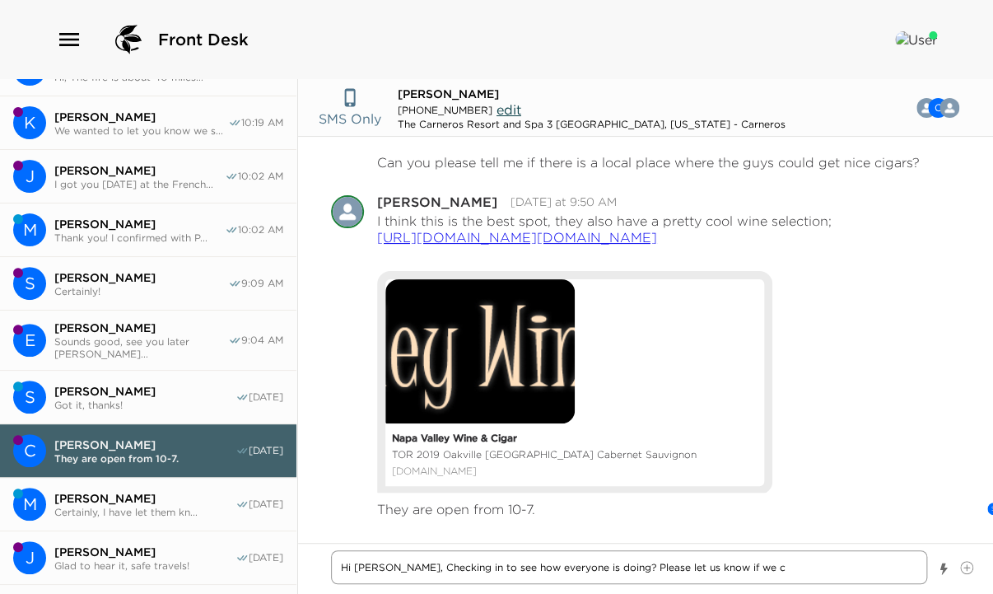
type textarea "x"
type textarea "Hi [PERSON_NAME], Checking in to see how everyone is doing? Please let us know …"
type textarea "x"
type textarea "Hi [PERSON_NAME], Checking in to see how everyone is doing? Please let us know …"
type textarea "x"
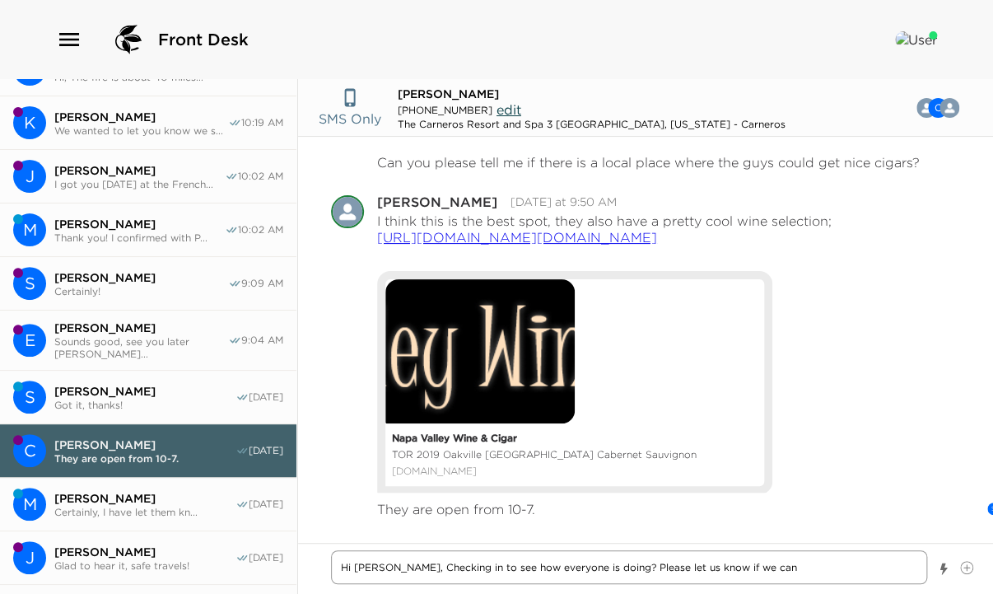
type textarea "Hi [PERSON_NAME], Checking in to see how everyone is doing? Please let us know …"
type textarea "x"
type textarea "Hi [PERSON_NAME], Checking in to see how everyone is doing? Please let us know …"
type textarea "x"
type textarea "Hi [PERSON_NAME], Checking in to see how everyone is doing? Please let us know …"
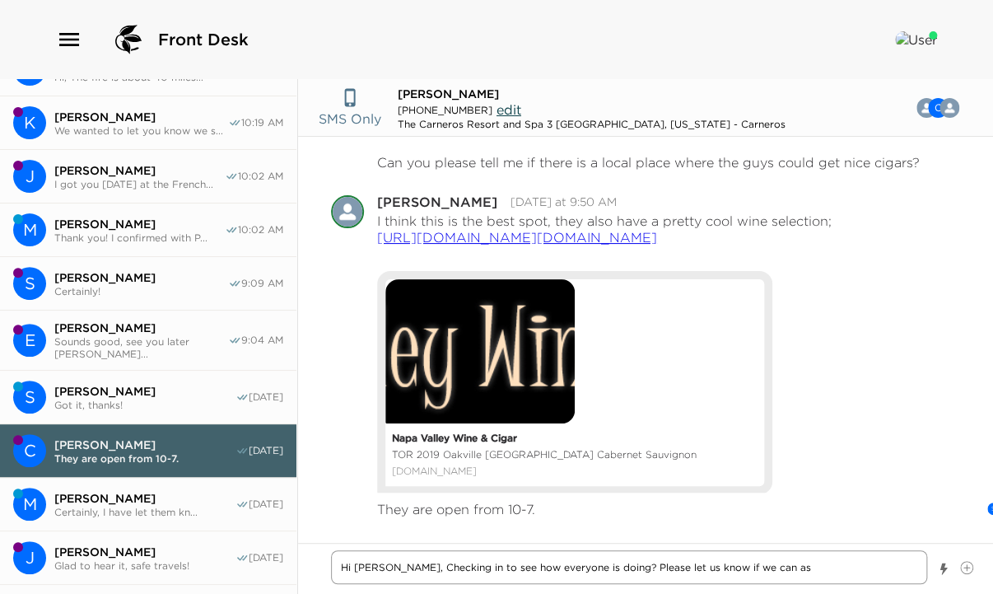
type textarea "x"
type textarea "Hi [PERSON_NAME], Checking in to see how everyone is doing? Please let us know …"
type textarea "x"
type textarea "Hi [PERSON_NAME], Checking in to see how everyone is doing? Please let us know …"
type textarea "x"
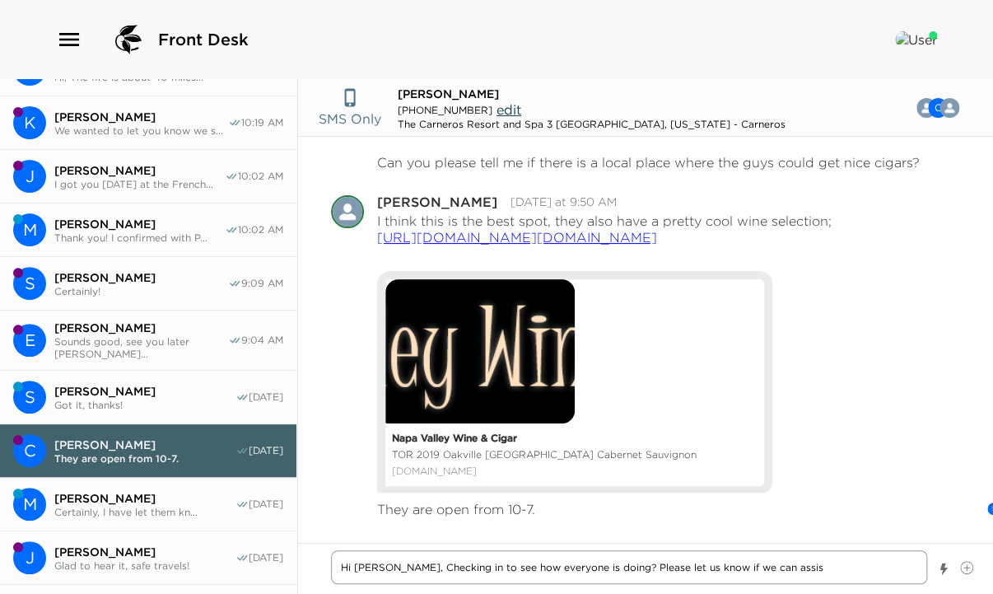
type textarea "Hi [PERSON_NAME], Checking in to see how everyone is doing? Please let us know …"
type textarea "x"
type textarea "Hi [PERSON_NAME], Checking in to see how everyone is doing? Please let us know …"
type textarea "x"
type textarea "Hi [PERSON_NAME], Checking in to see how everyone is doing? Please let us know …"
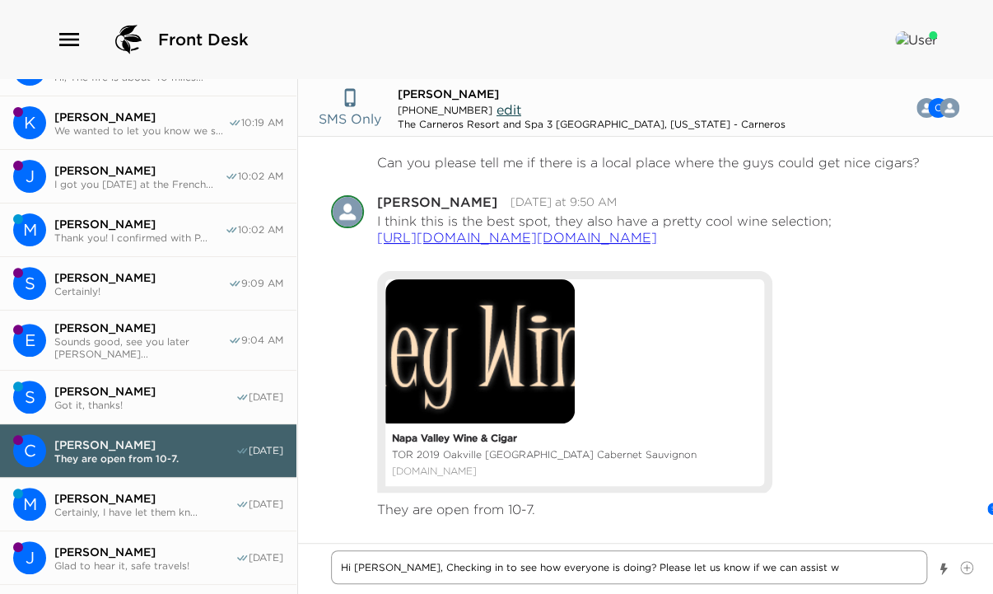
type textarea "x"
type textarea "Hi [PERSON_NAME], Checking in to see how everyone is doing? Please let us know …"
type textarea "x"
type textarea "Hi [PERSON_NAME], Checking in to see how everyone is doing? Please let us know …"
type textarea "x"
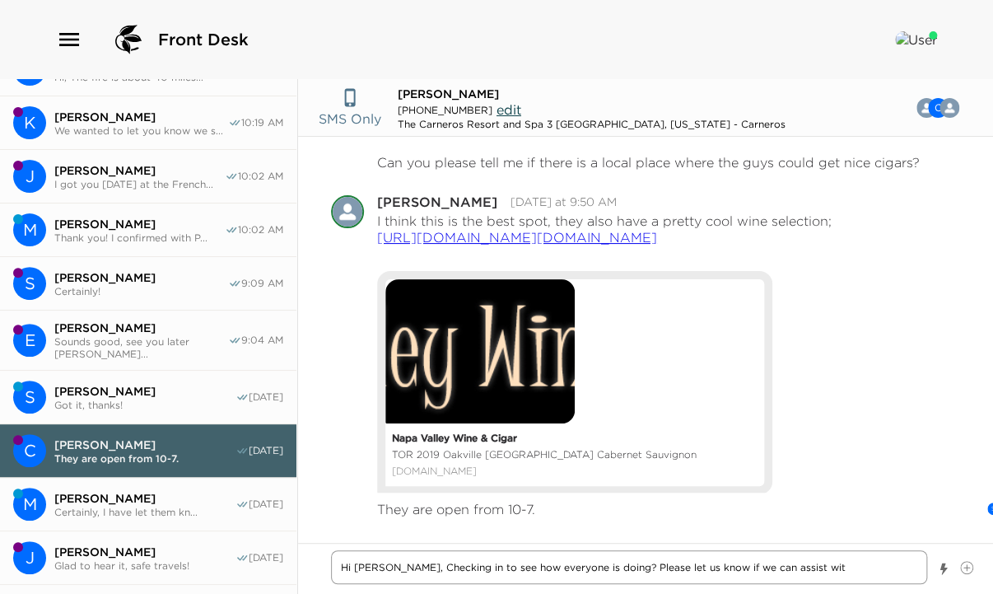
type textarea "Hi [PERSON_NAME], Checking in to see how everyone is doing? Please let us know …"
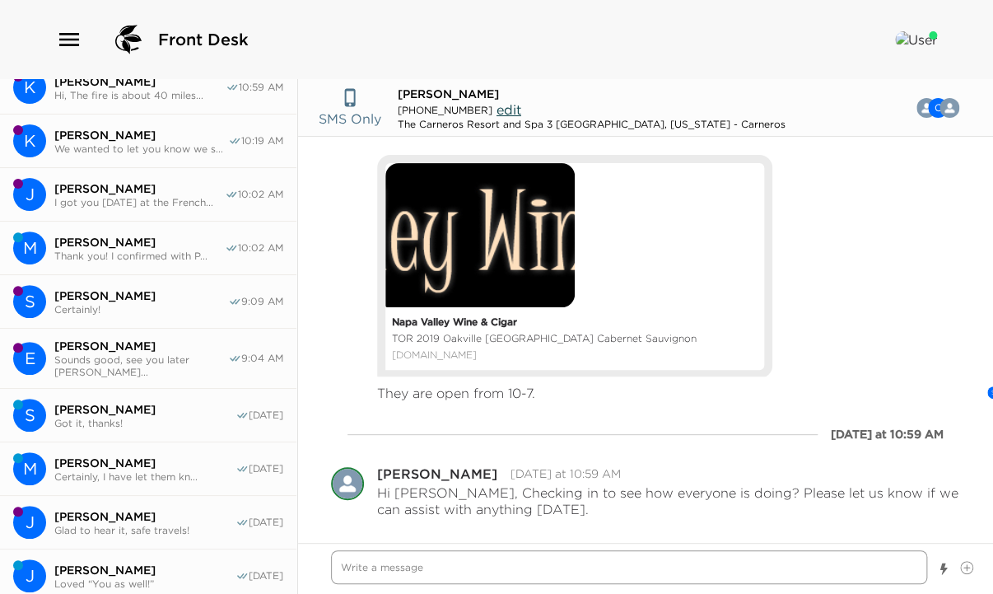
scroll to position [198, 0]
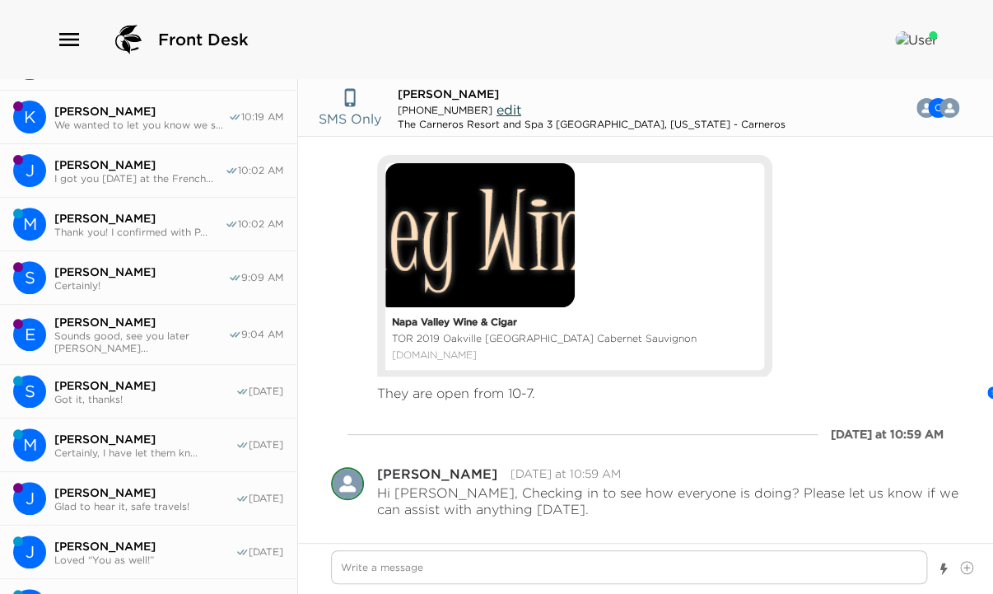
click at [101, 446] on span "Certainly, I have let them kn..." at bounding box center [144, 452] width 181 height 12
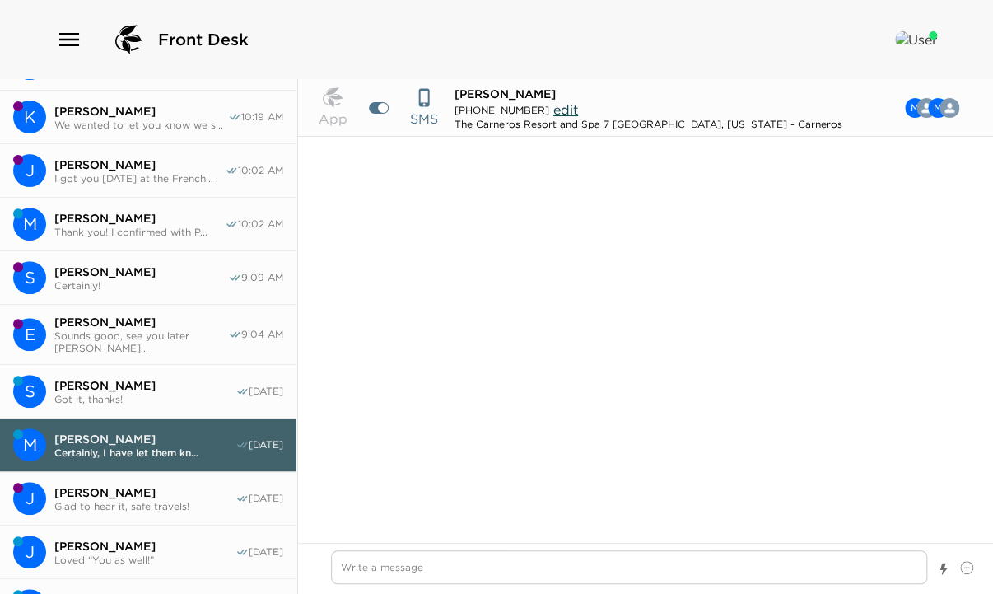
scroll to position [1927, 0]
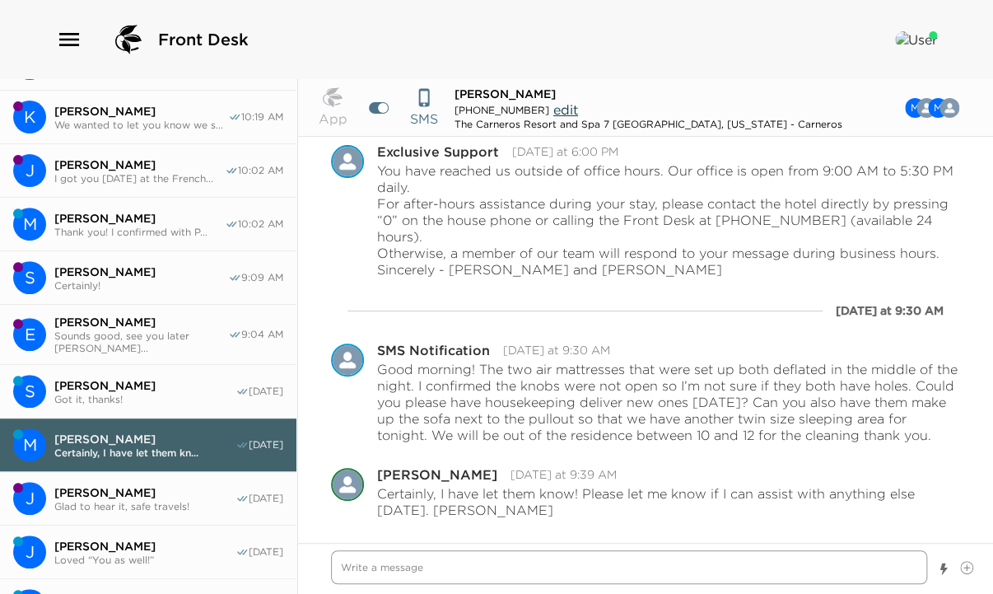
click at [381, 567] on textarea "Write a message" at bounding box center [629, 567] width 596 height 34
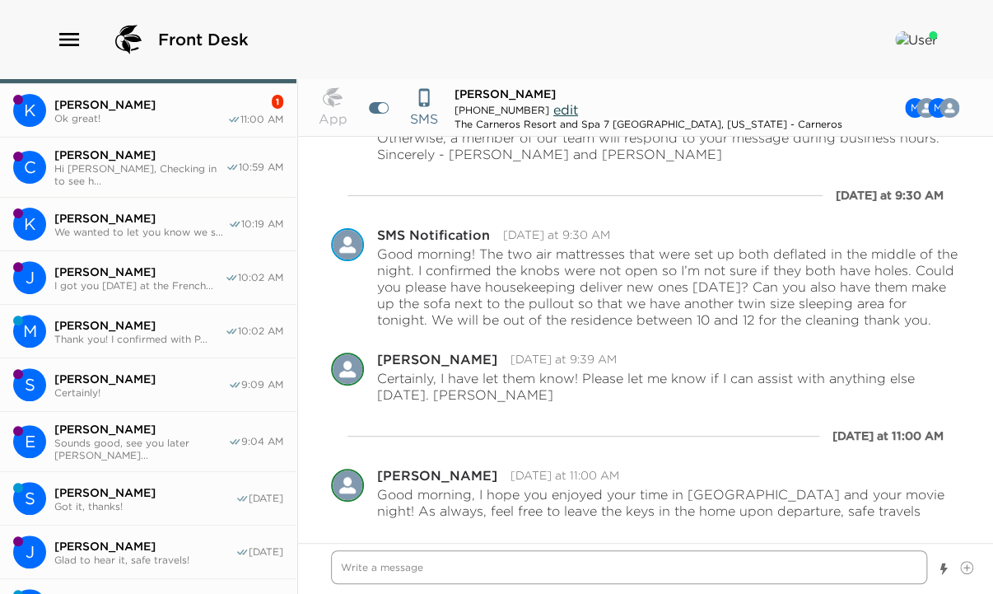
scroll to position [0, 0]
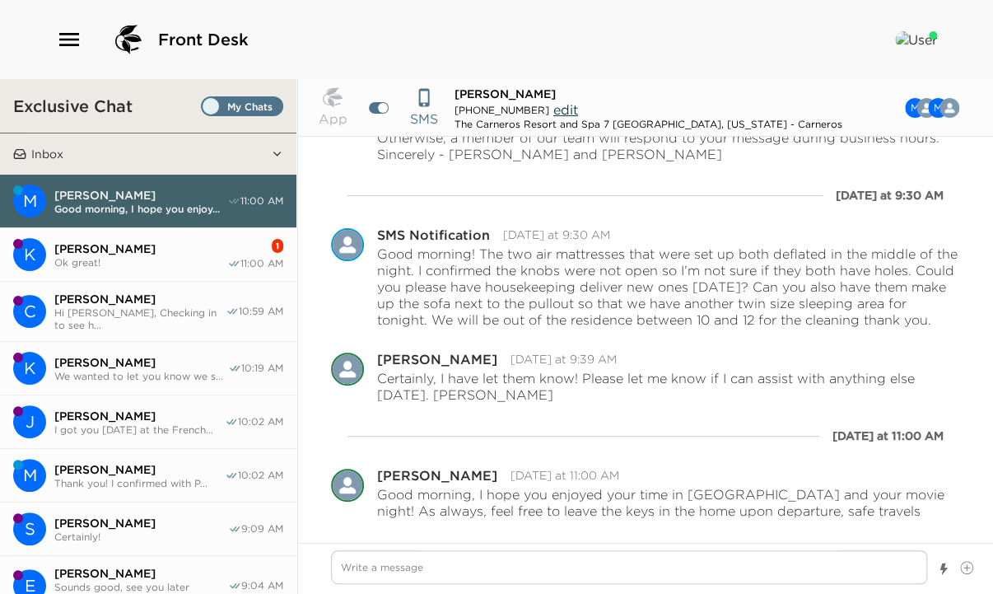
click at [85, 247] on span "[PERSON_NAME]" at bounding box center [140, 248] width 173 height 15
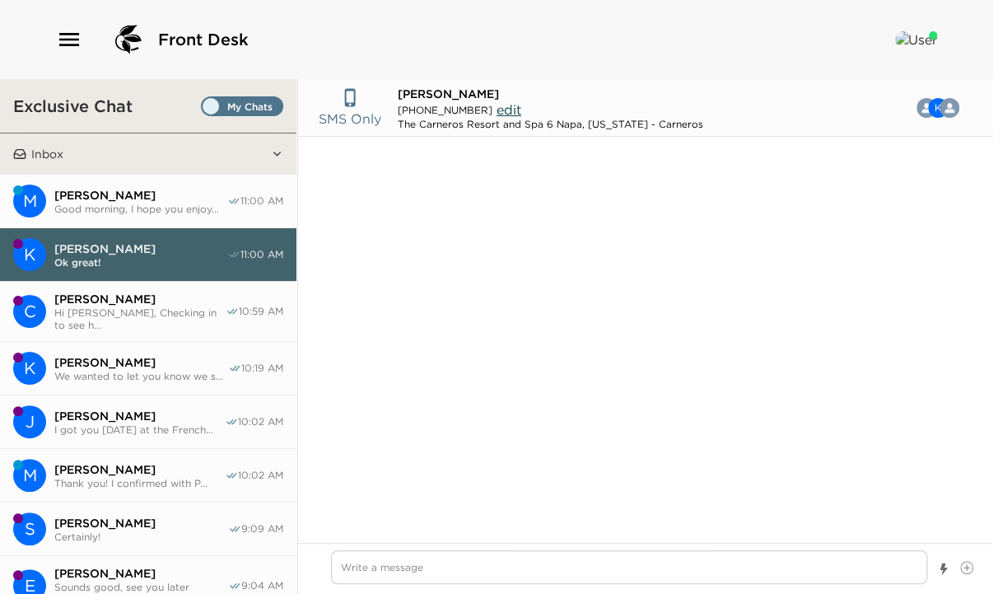
scroll to position [1007, 0]
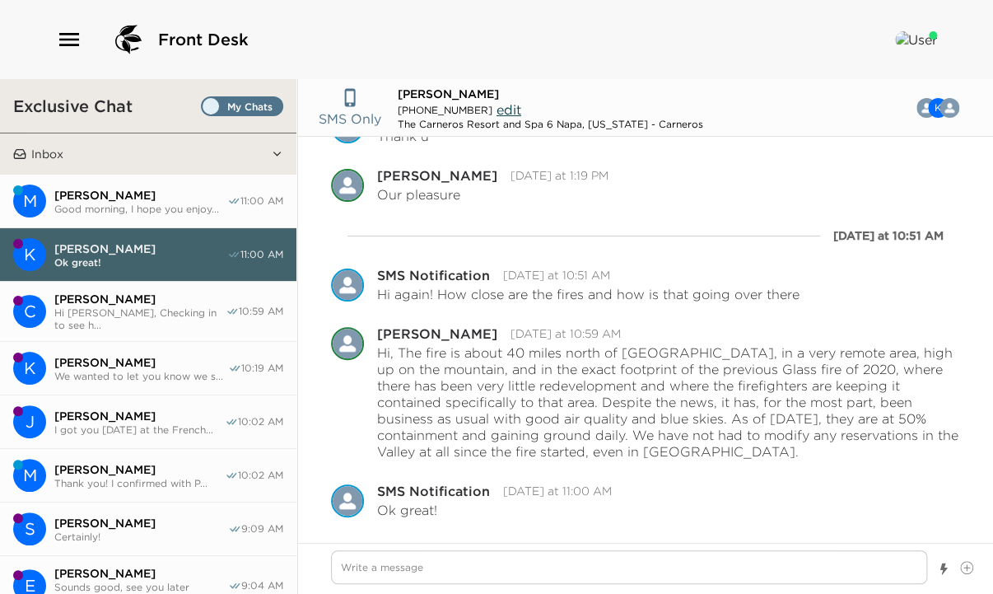
click at [105, 211] on span "Good morning, I hope you enjoy..." at bounding box center [140, 209] width 173 height 12
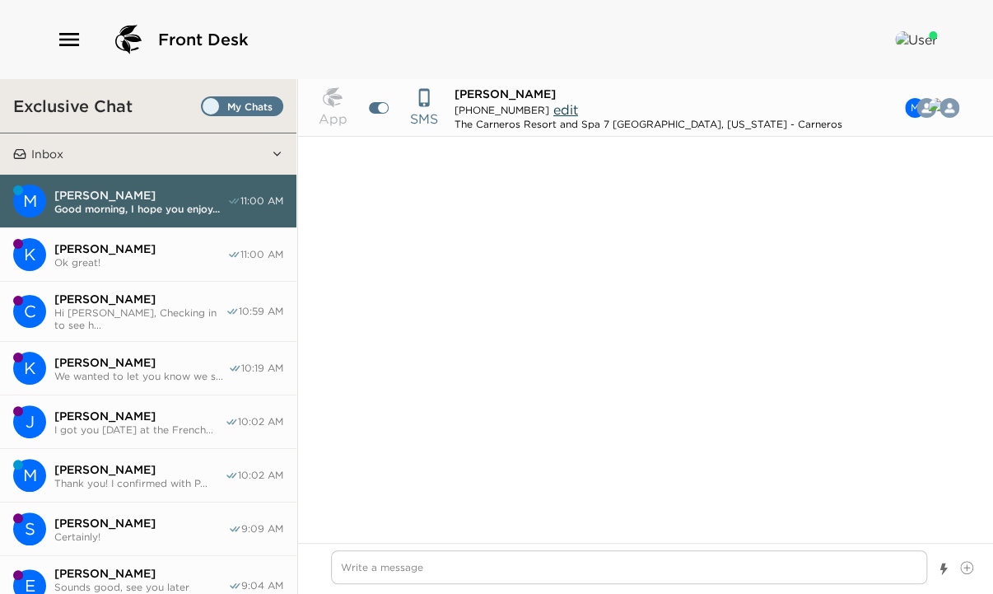
scroll to position [2076, 0]
